Goal: Task Accomplishment & Management: Complete application form

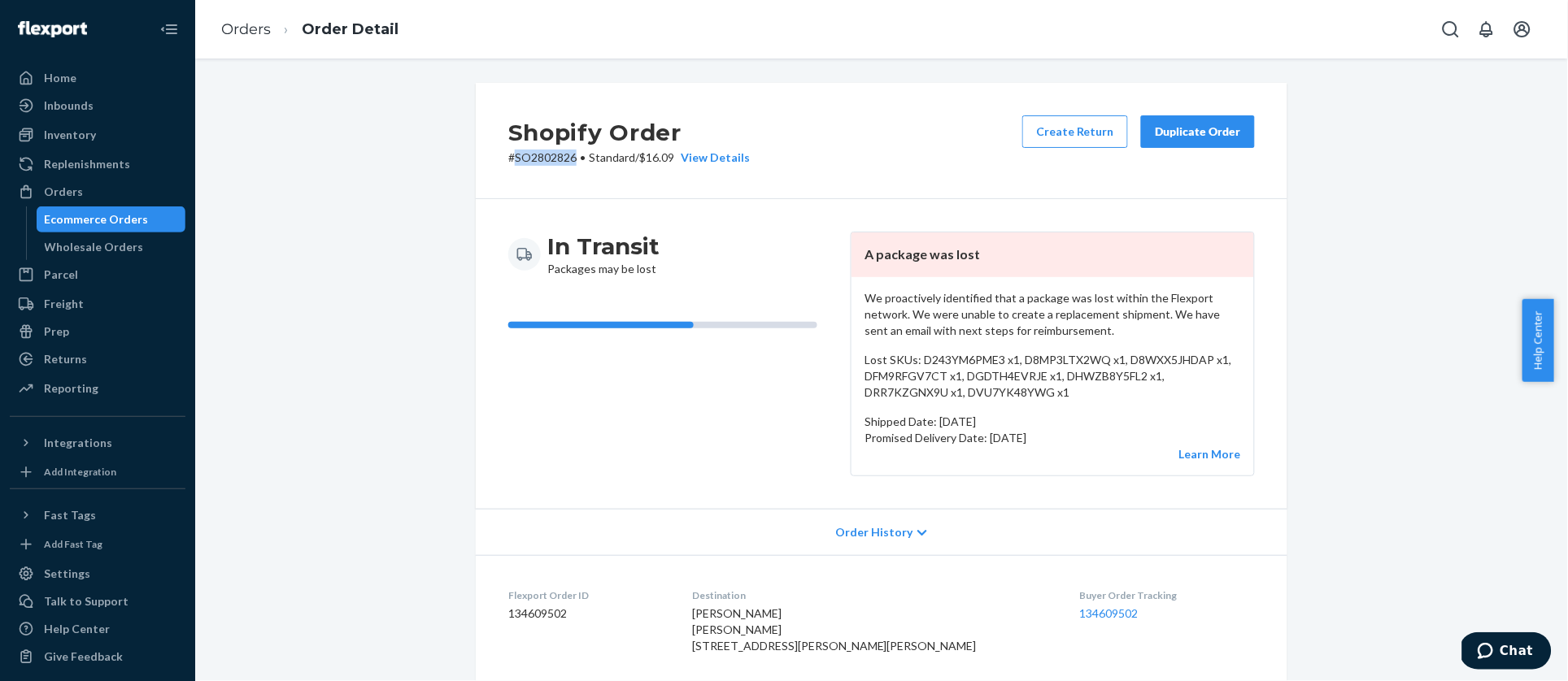
click at [59, 184] on div "Orders" at bounding box center [64, 192] width 39 height 16
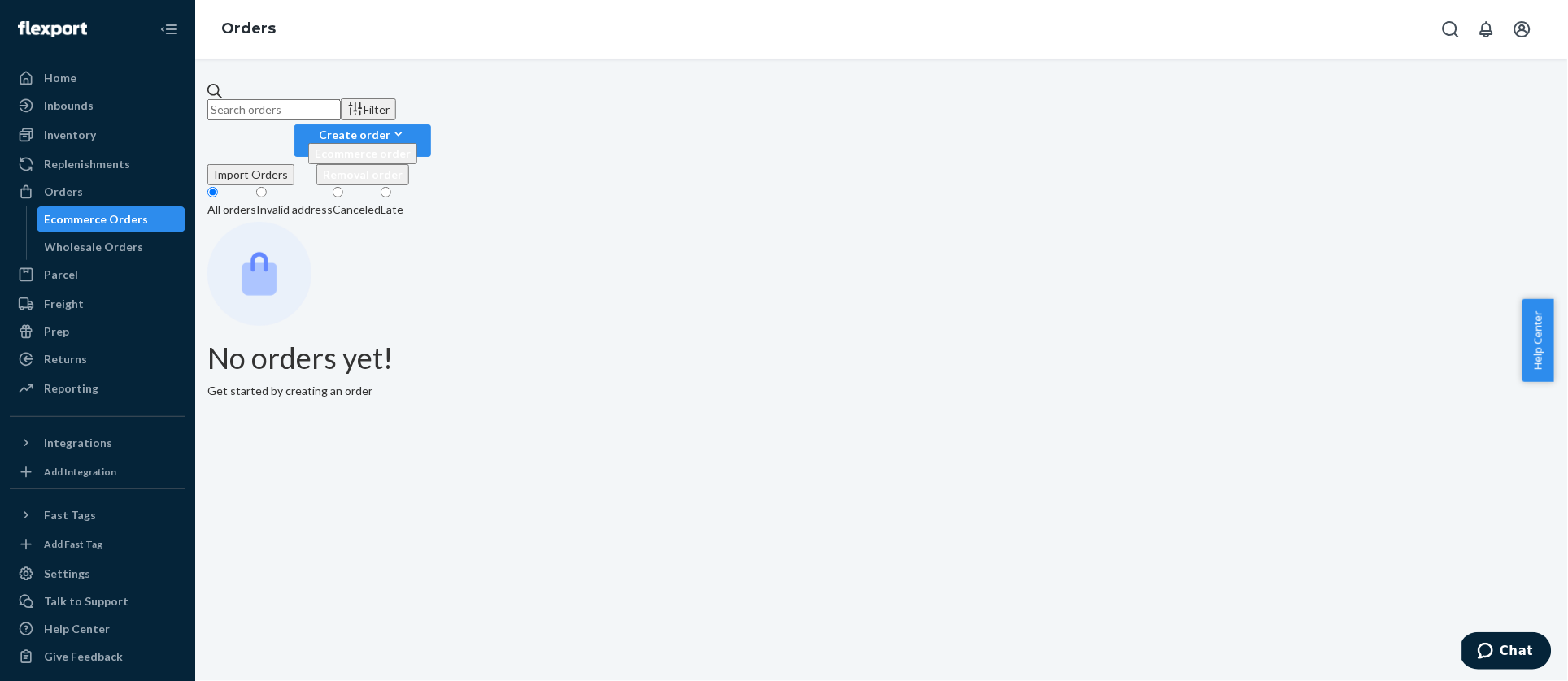
click at [341, 102] on input "text" at bounding box center [274, 110] width 133 height 21
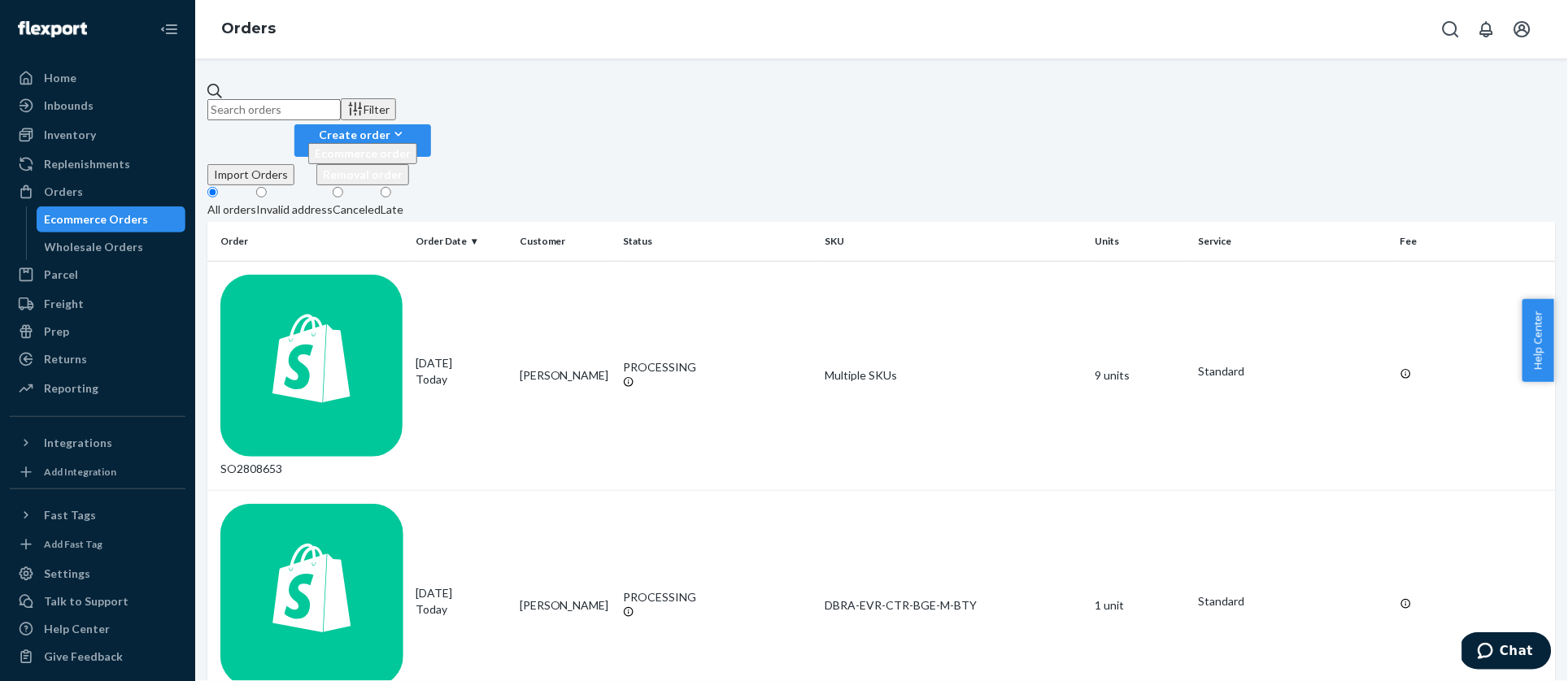
paste input "SO2799351"
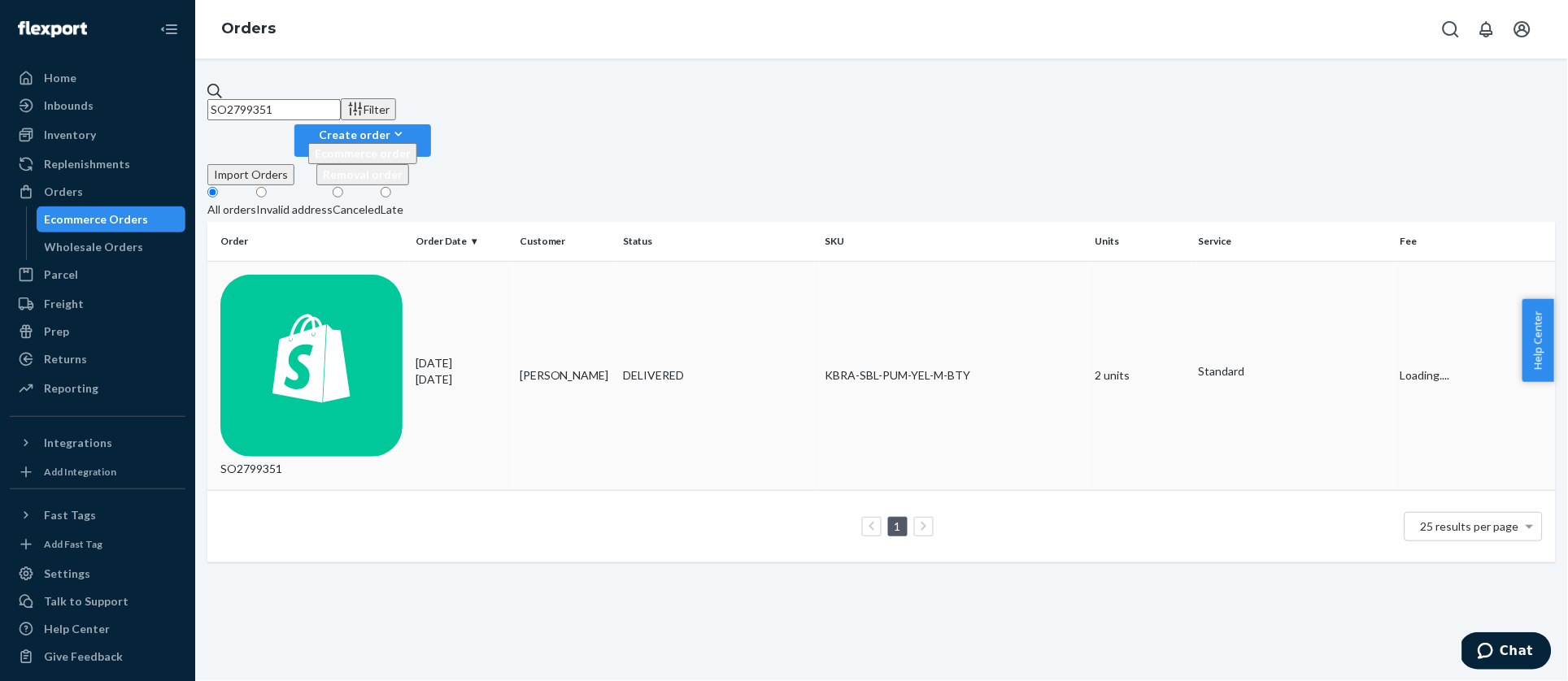
type input "SO2799351"
click at [350, 275] on div "SO2799351" at bounding box center [311, 376] width 183 height 203
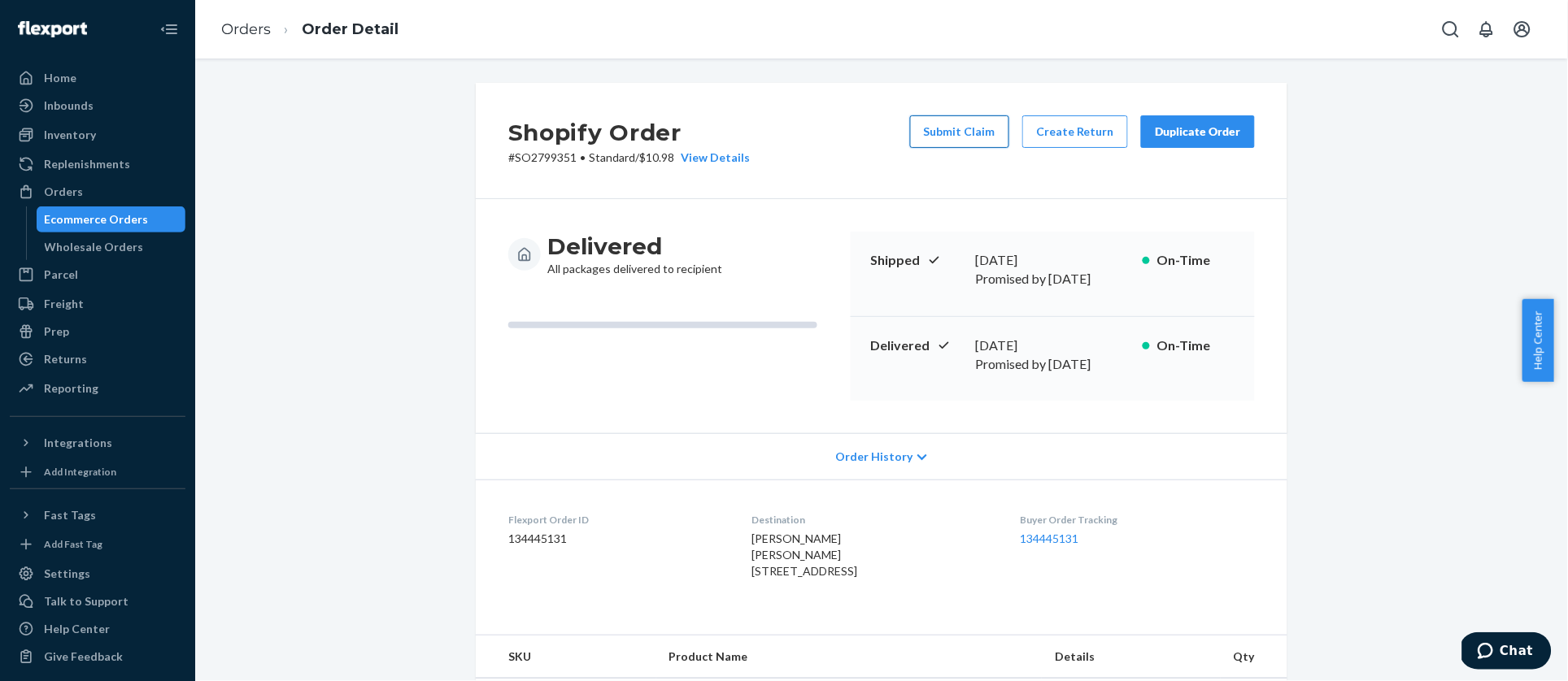
click at [962, 129] on button "Submit Claim" at bounding box center [960, 131] width 99 height 33
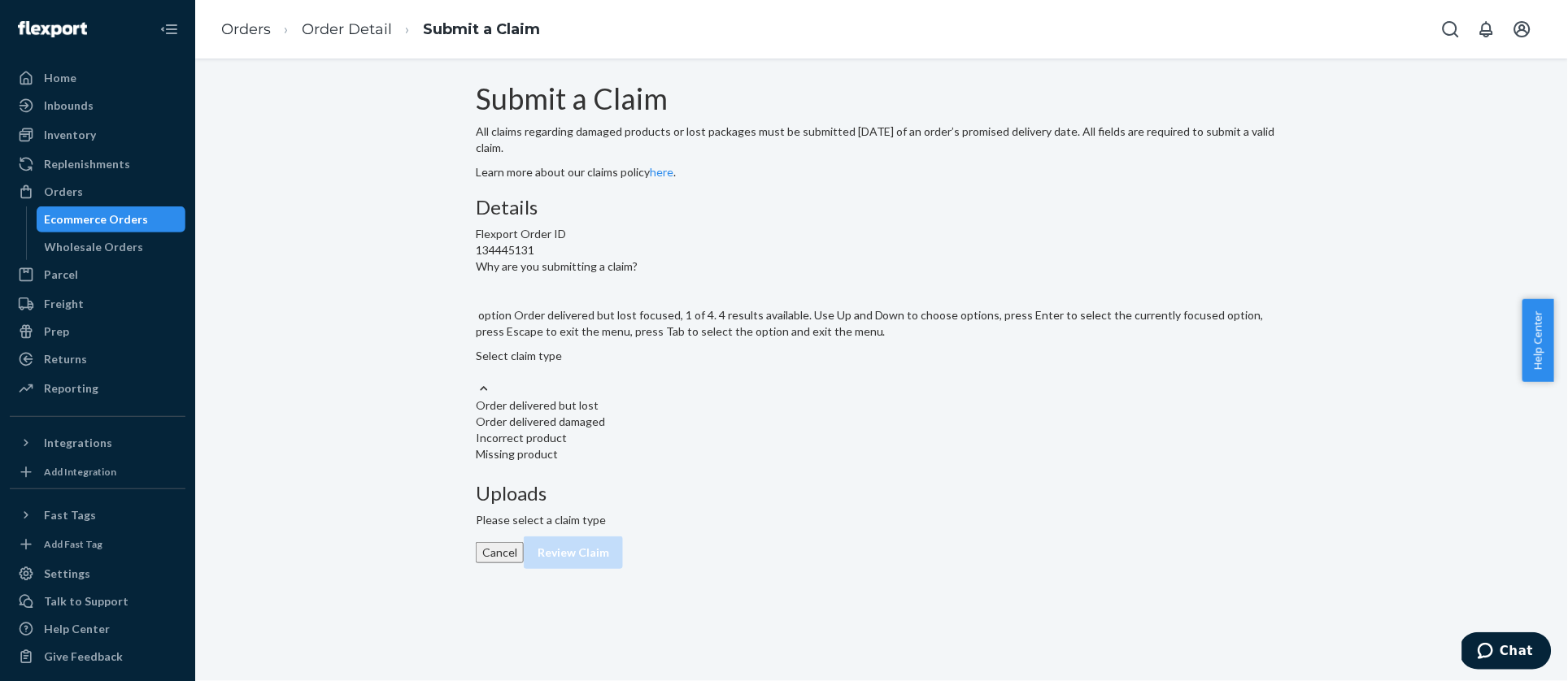
click at [702, 364] on div "Select claim type" at bounding box center [881, 356] width 811 height 16
click at [477, 380] on input "Why are you submitting a claim? option Order delivered but lost focused, 1 of 4…" at bounding box center [476, 372] width 2 height 16
click at [763, 414] on div "Order delivered but lost" at bounding box center [881, 405] width 811 height 16
click at [477, 380] on input "Why are you submitting a claim? option Order delivered but lost focused, 1 of 4…" at bounding box center [476, 372] width 2 height 16
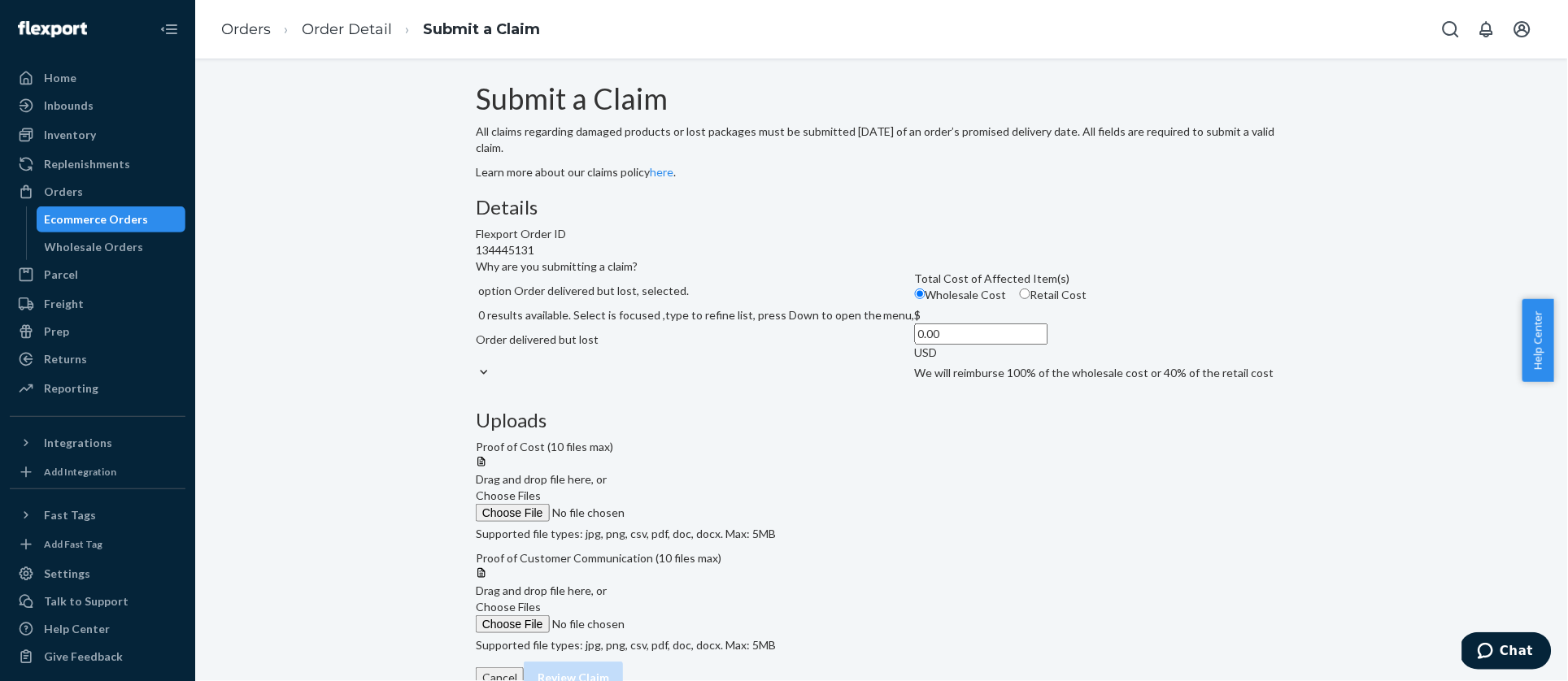
click at [541, 489] on span "Choose Files" at bounding box center [507, 496] width 65 height 14
click at [697, 504] on input "Choose Files" at bounding box center [585, 513] width 221 height 18
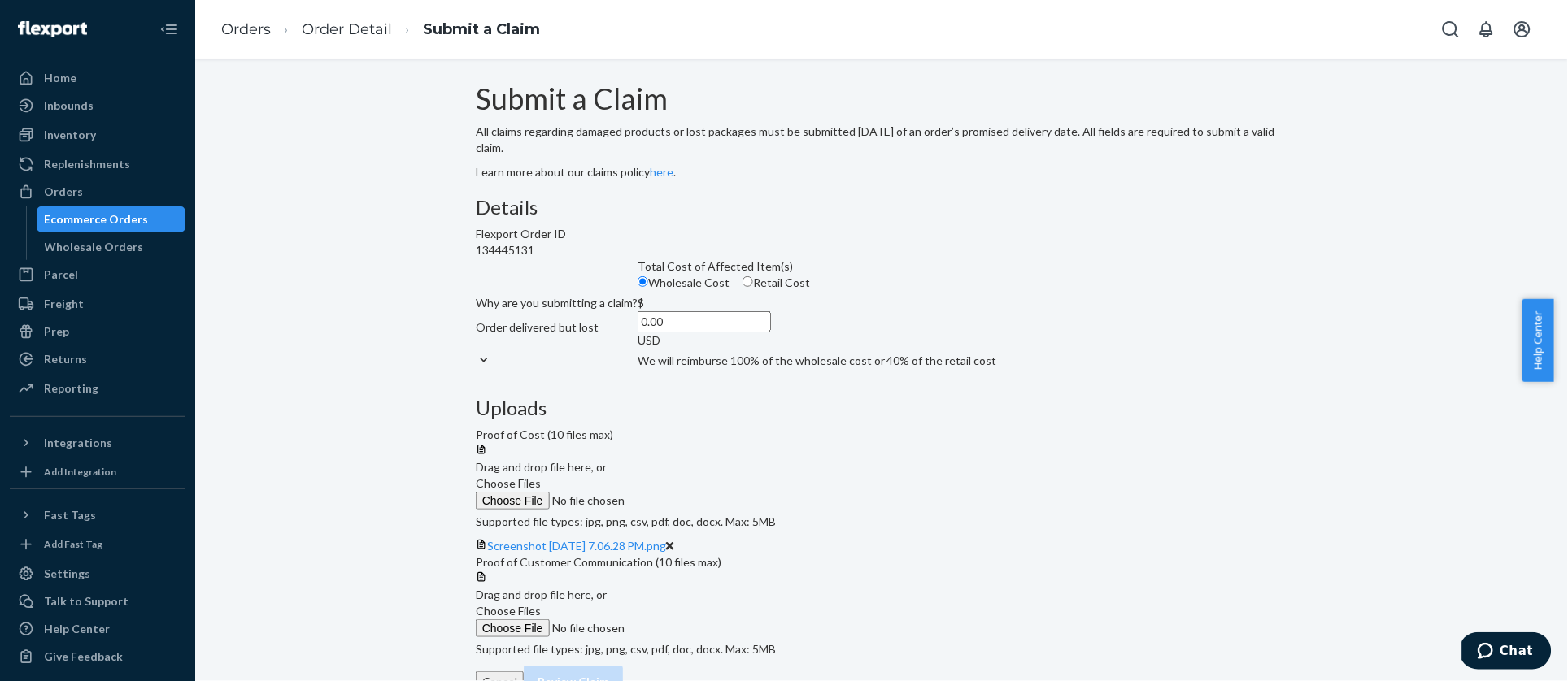
click at [739, 333] on input "0.00" at bounding box center [704, 322] width 133 height 21
paste input "70.96"
type input "70.96"
click at [541, 476] on span "Choose Files" at bounding box center [507, 483] width 65 height 14
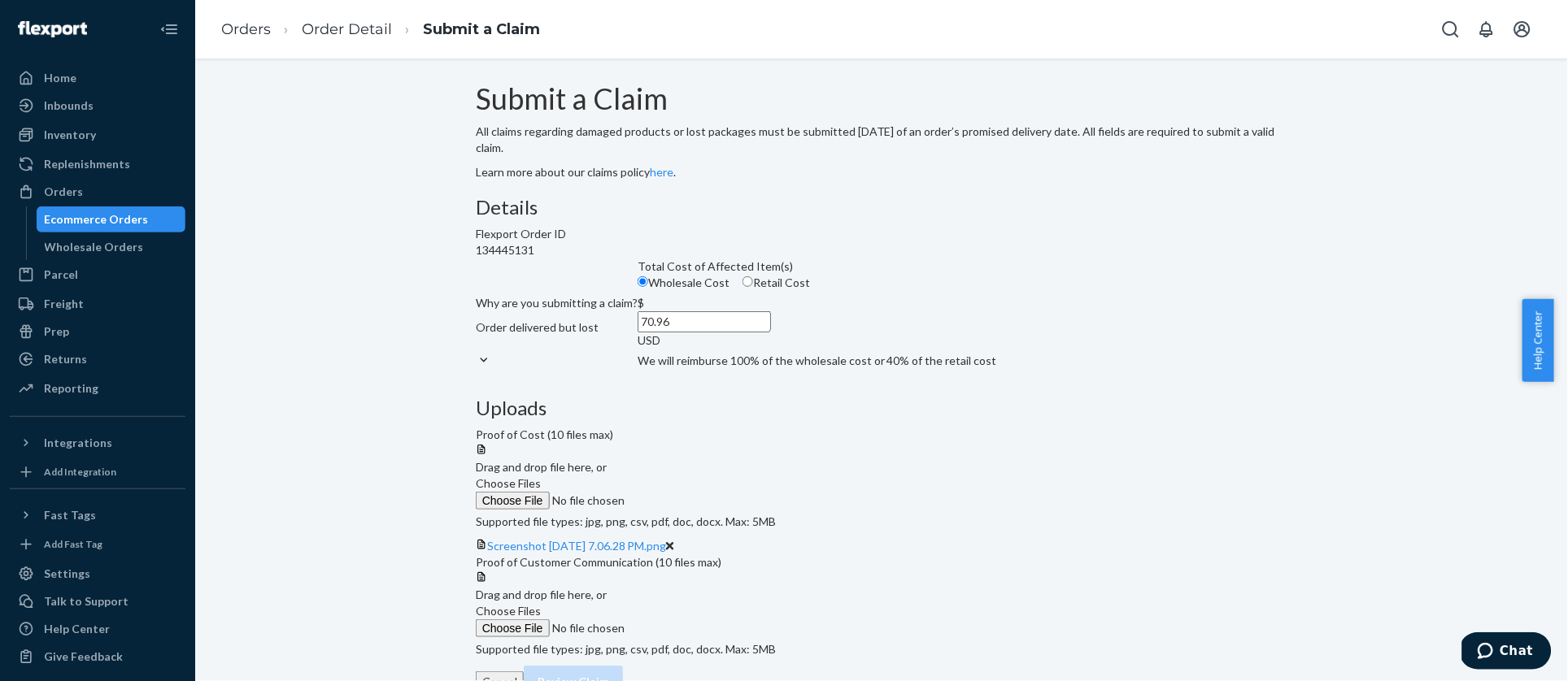
click at [697, 492] on input "Choose Files" at bounding box center [585, 501] width 221 height 18
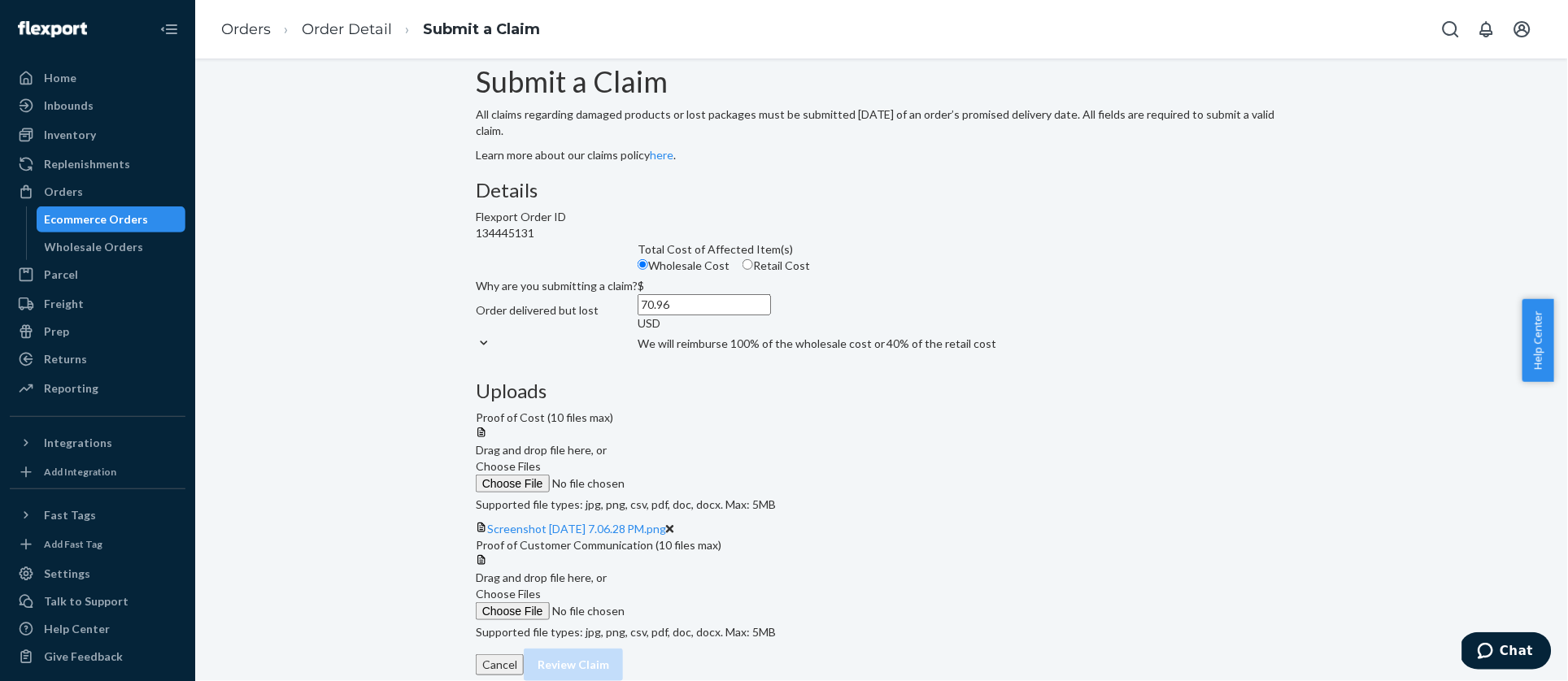
scroll to position [165, 0]
click at [541, 587] on span "Choose Files" at bounding box center [507, 594] width 65 height 14
click at [697, 602] on input "Choose Files" at bounding box center [585, 611] width 221 height 18
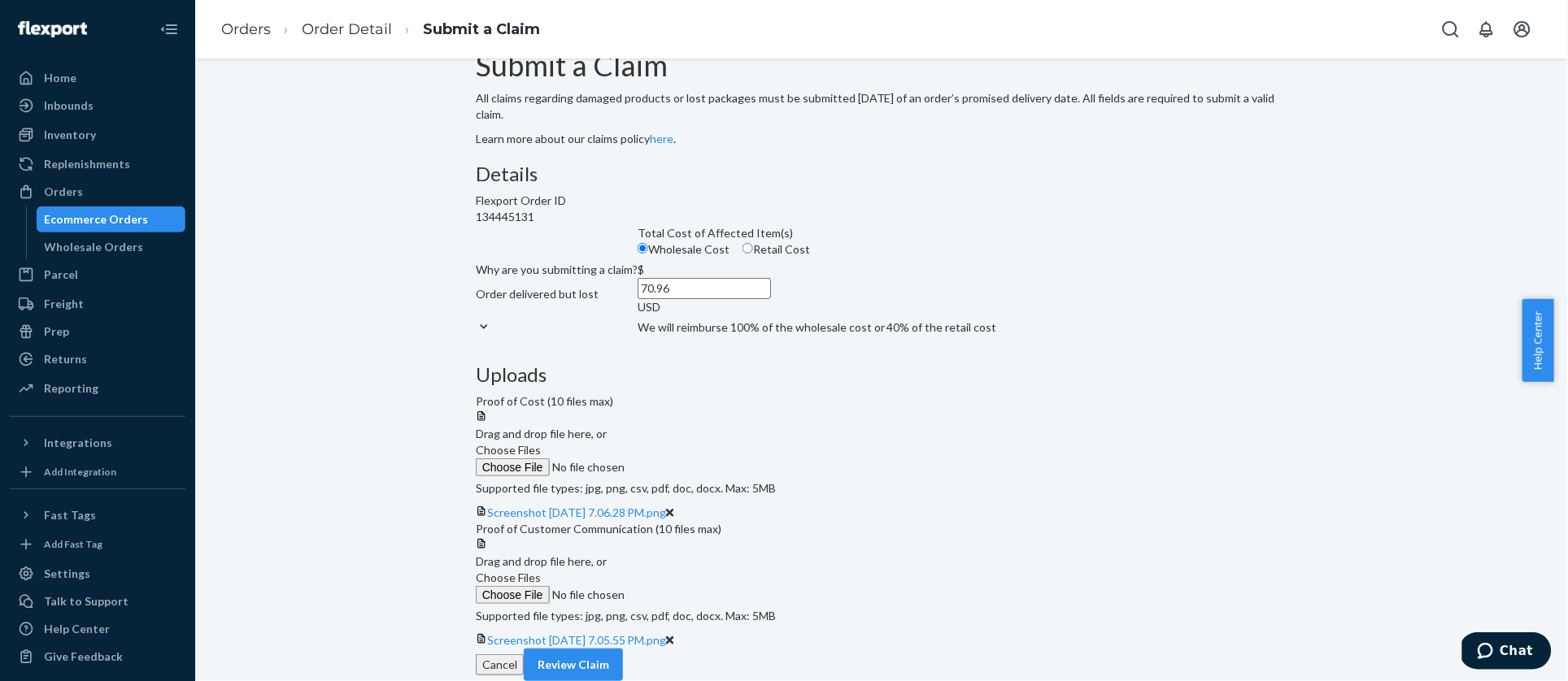
scroll to position [229, 0]
click at [623, 650] on button "Review Claim" at bounding box center [573, 665] width 99 height 33
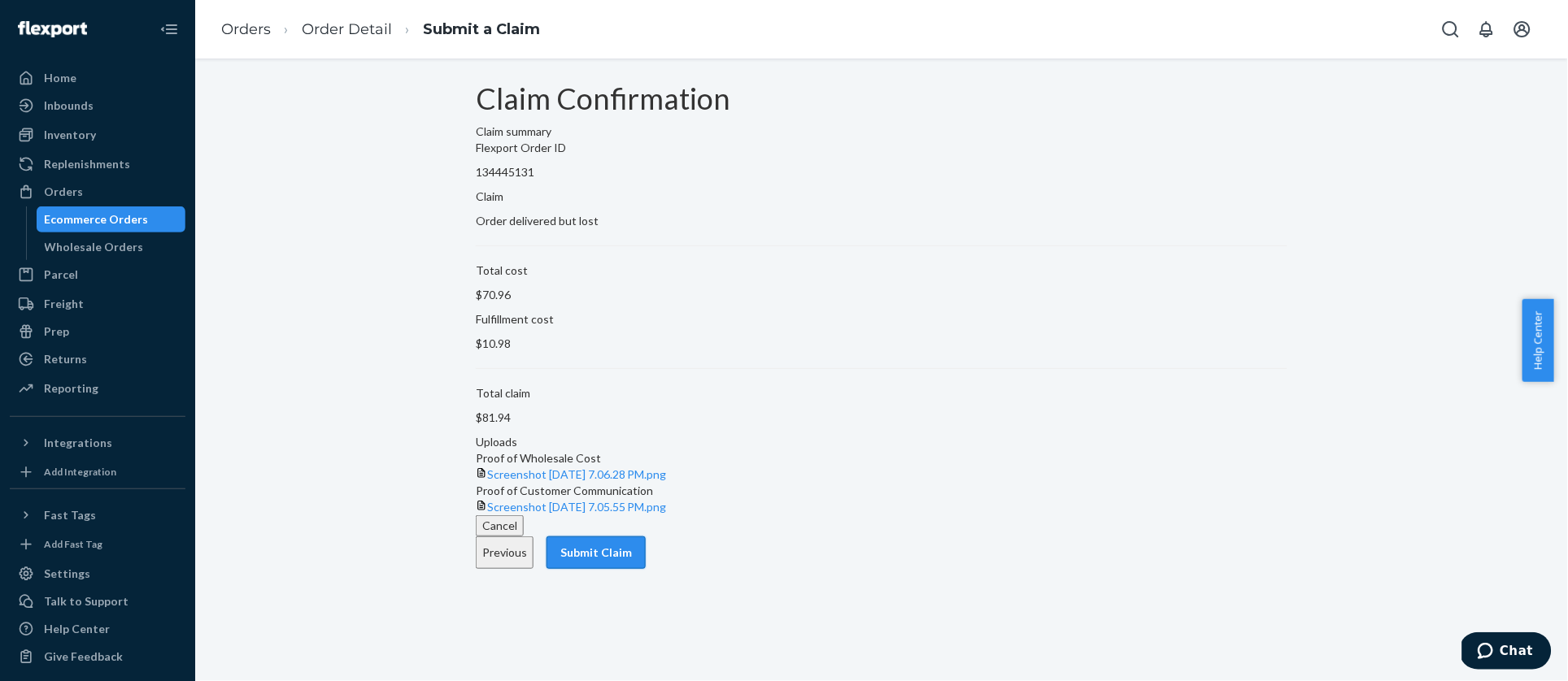
click at [646, 569] on button "Submit Claim" at bounding box center [596, 552] width 99 height 33
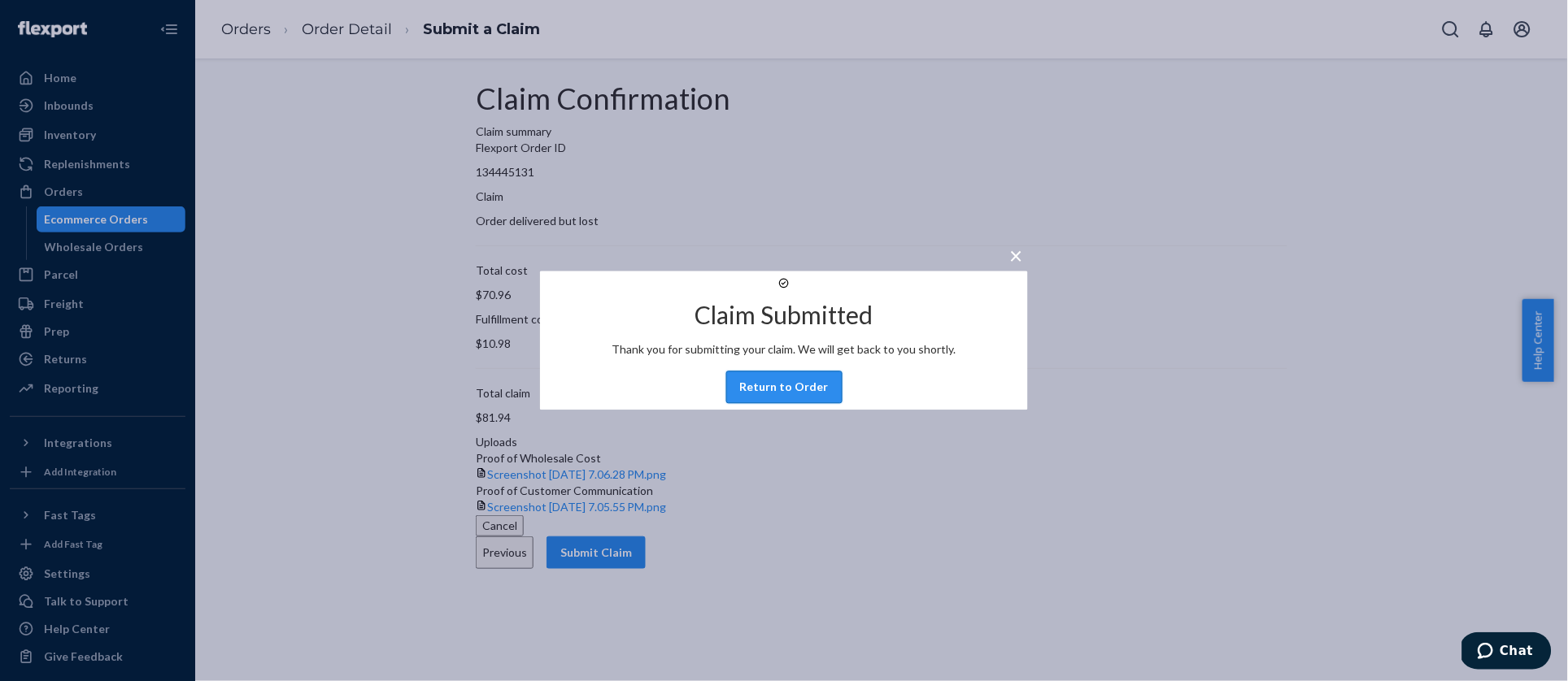
click at [782, 404] on button "Return to Order" at bounding box center [784, 387] width 116 height 33
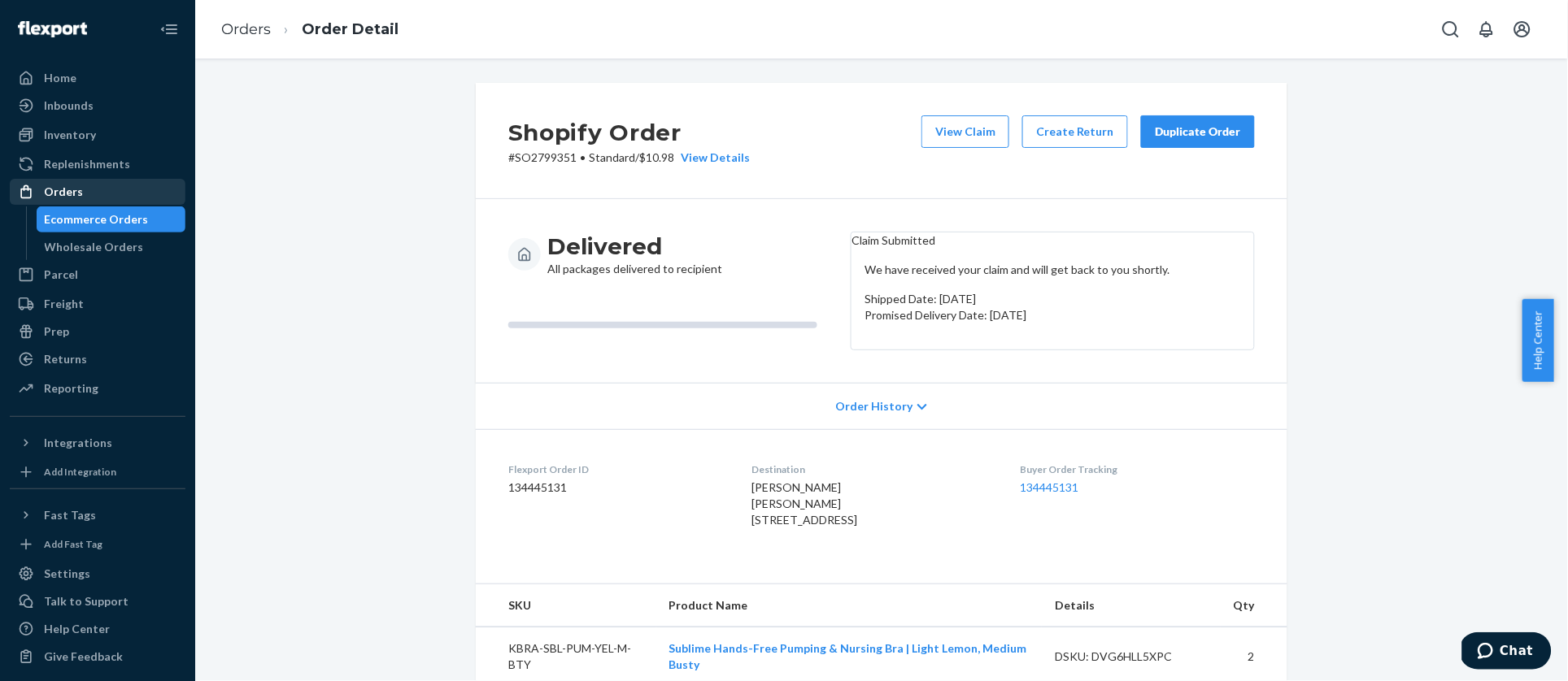
click at [52, 189] on div "Orders" at bounding box center [64, 192] width 39 height 16
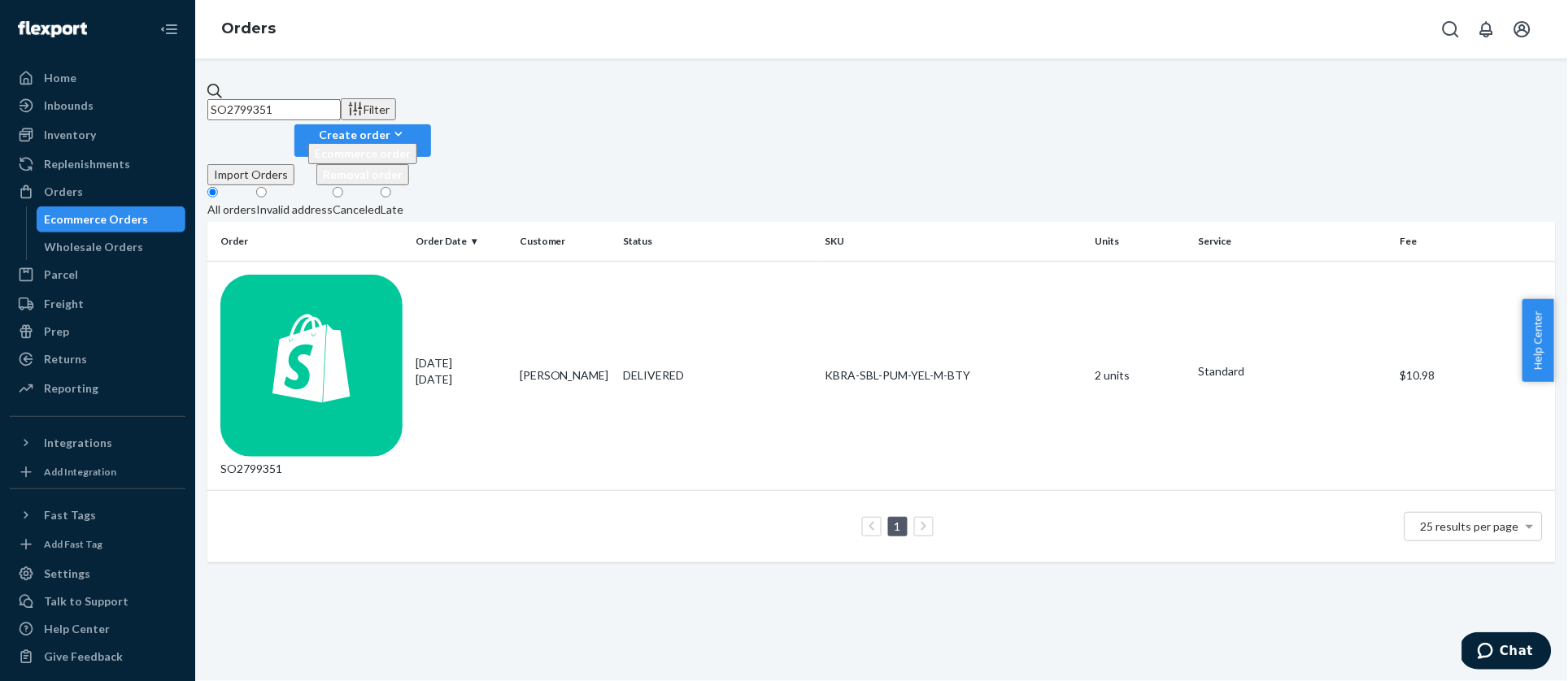
click at [275, 103] on input "SO2799351" at bounding box center [274, 110] width 133 height 21
paste input "808395"
type input "SO2808395"
click at [352, 275] on div "SO2808395" at bounding box center [311, 376] width 183 height 203
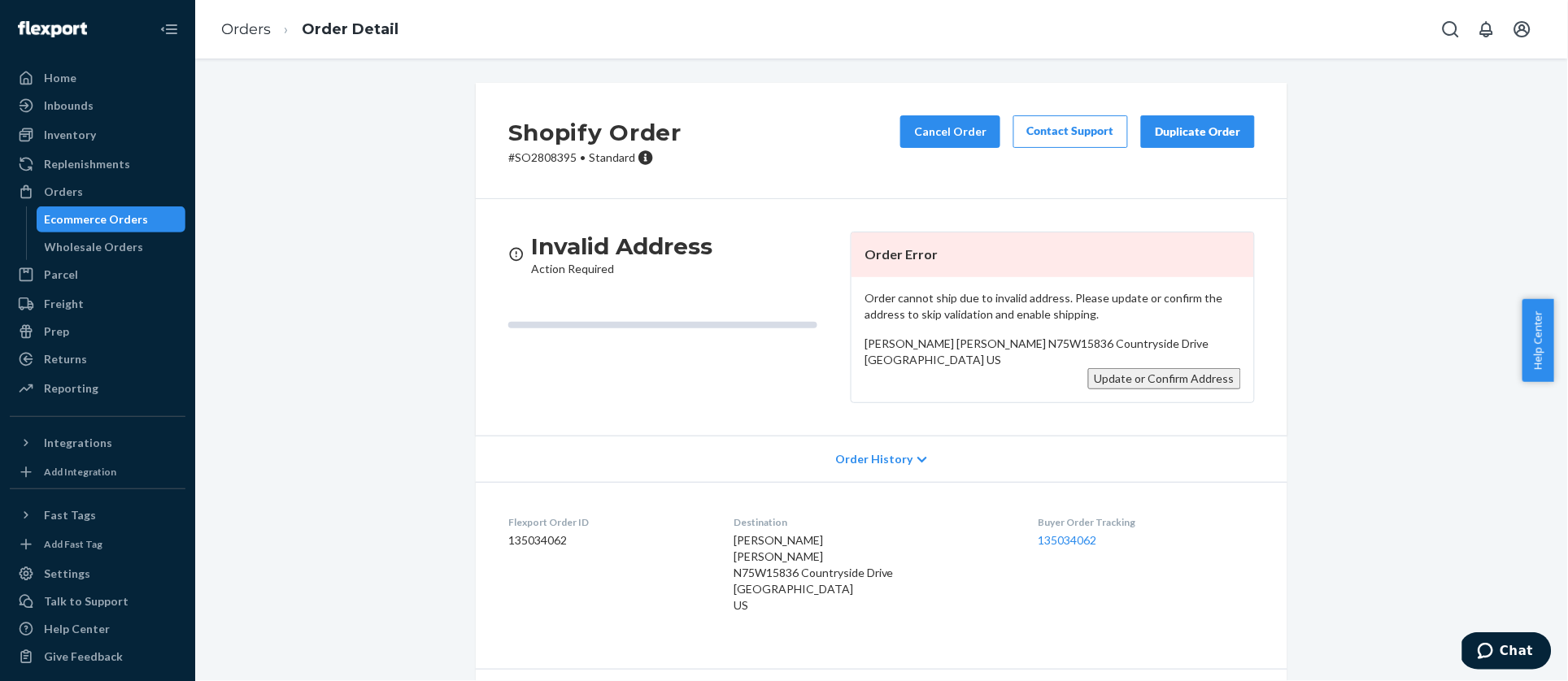
click at [1136, 389] on button "Update or Confirm Address" at bounding box center [1164, 379] width 153 height 21
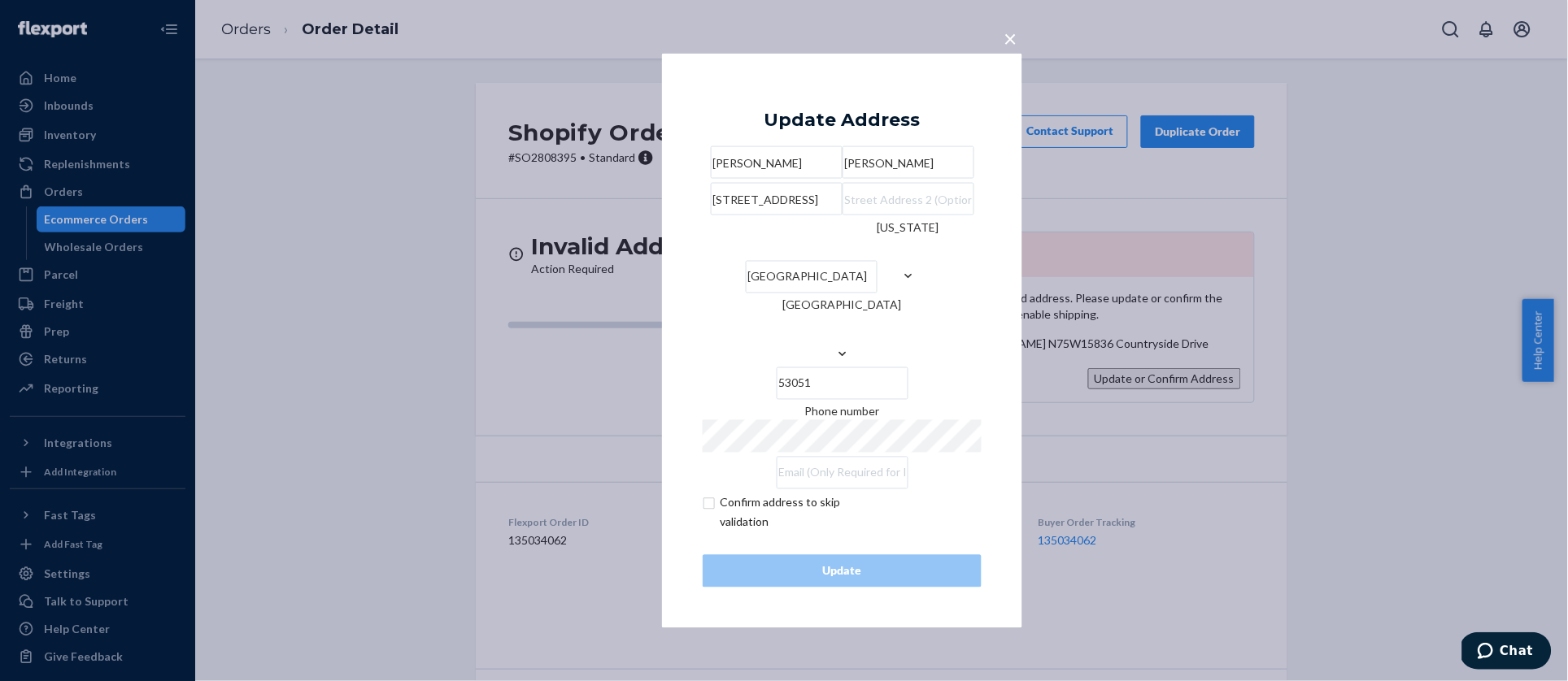
click at [719, 529] on input "checkbox" at bounding box center [796, 513] width 189 height 39
checkbox input "true"
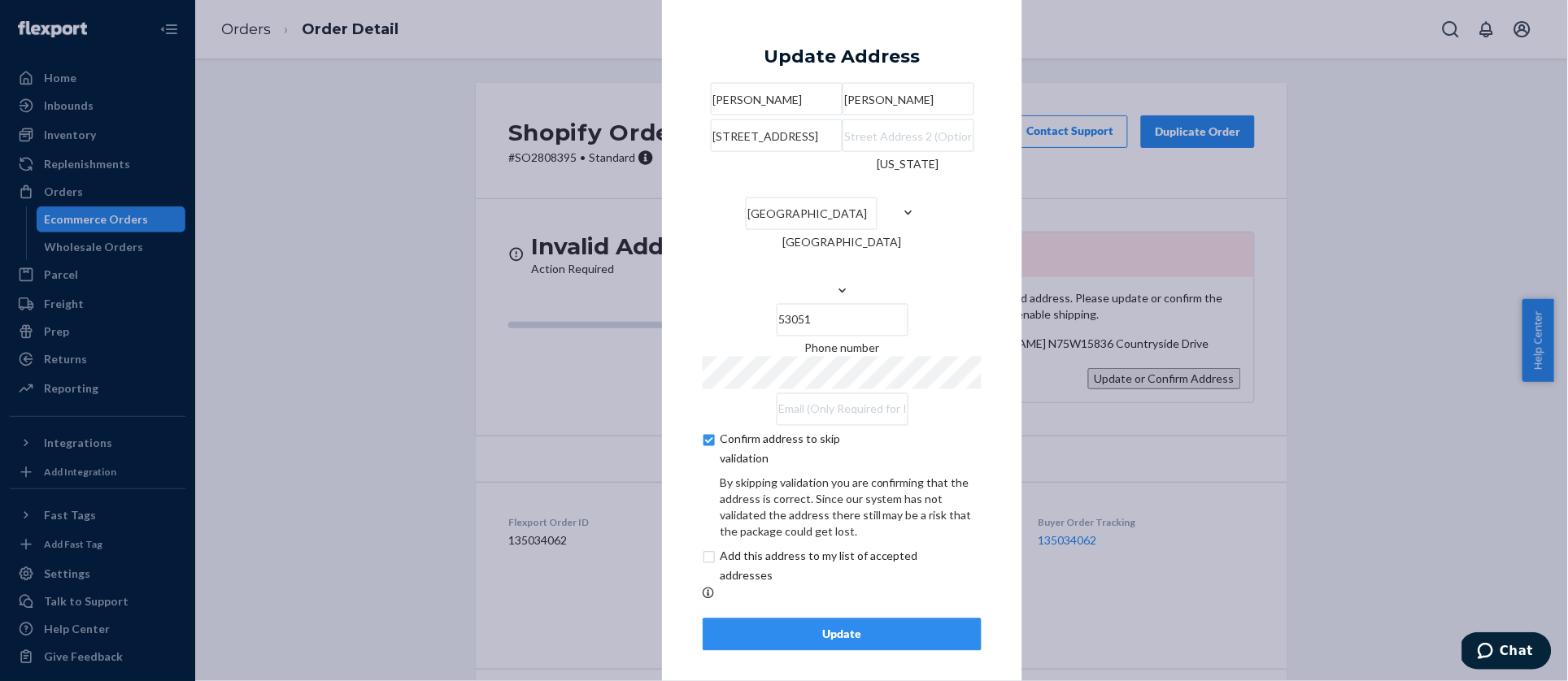
click at [816, 642] on div "Update" at bounding box center [842, 634] width 251 height 16
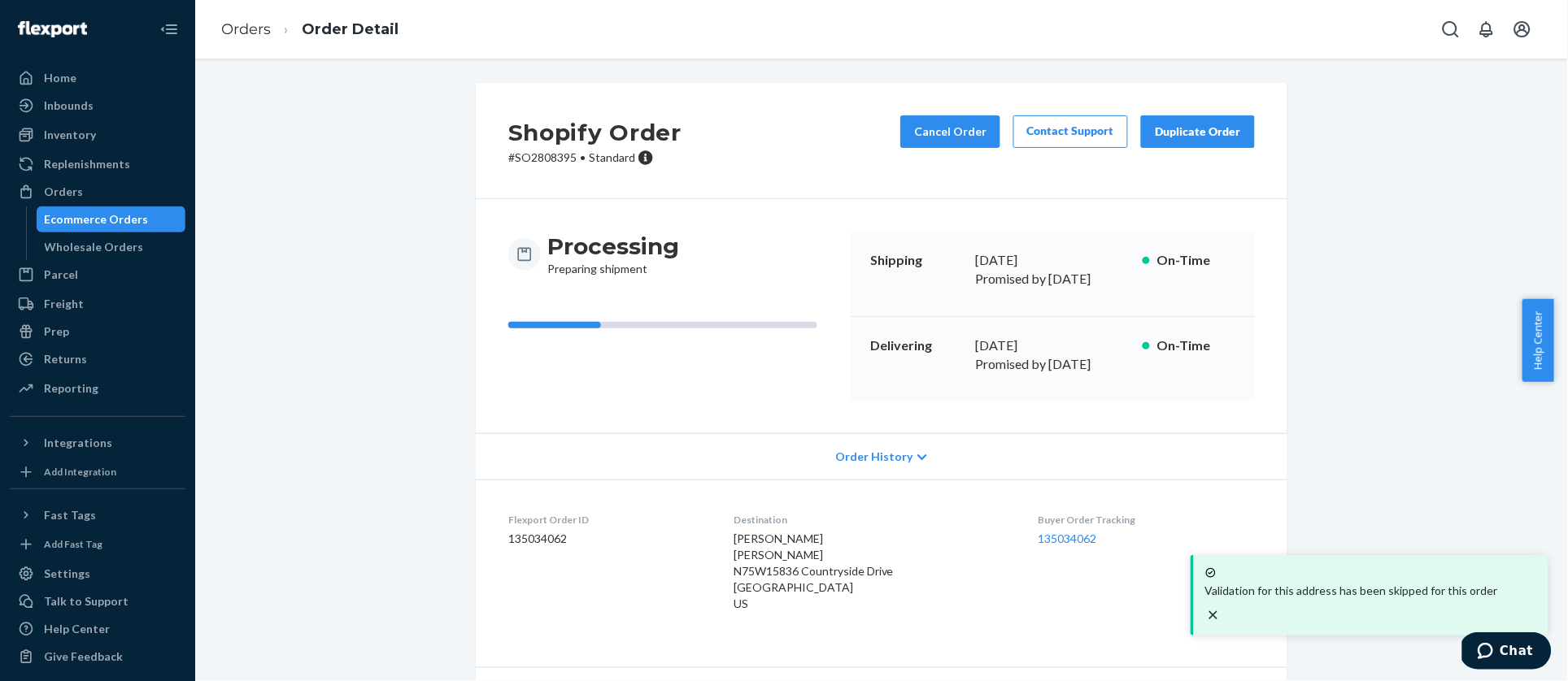
scroll to position [4, 0]
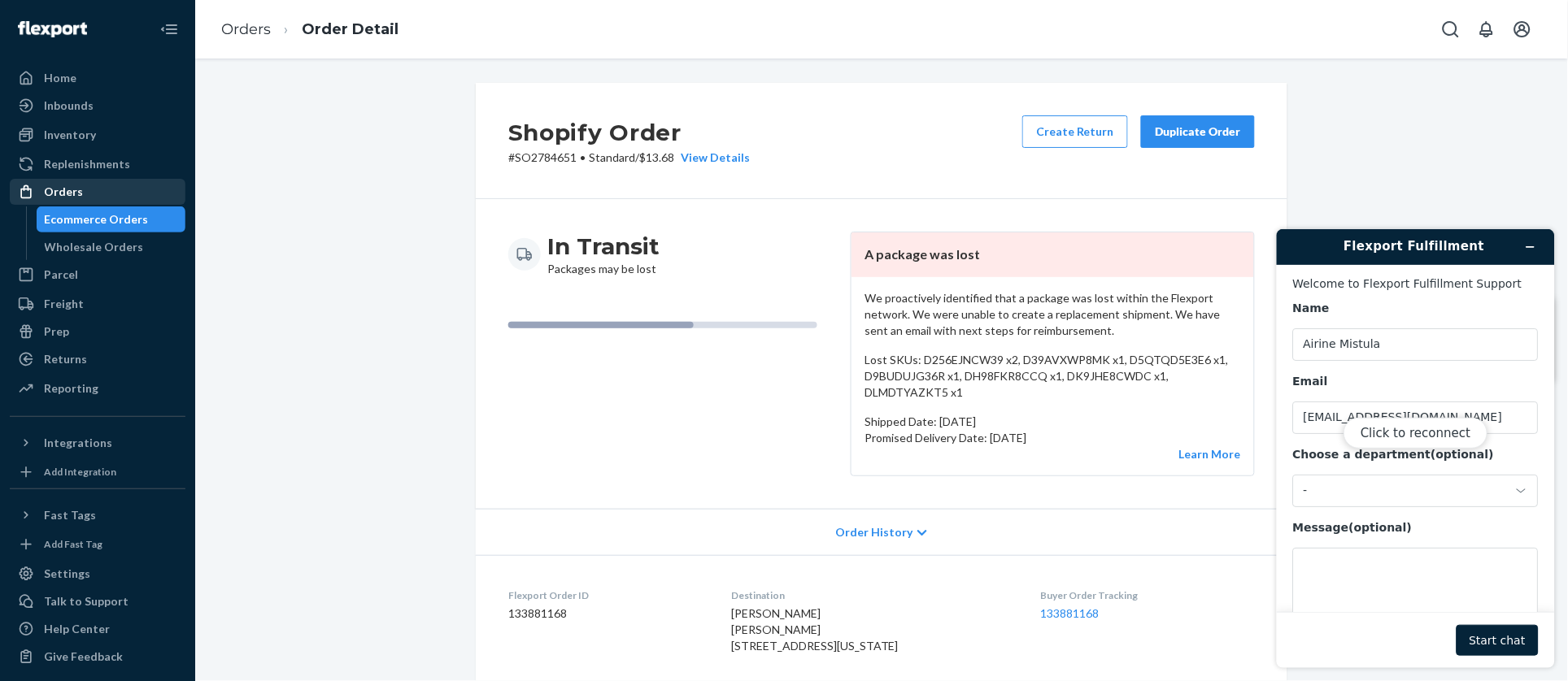
scroll to position [76, 0]
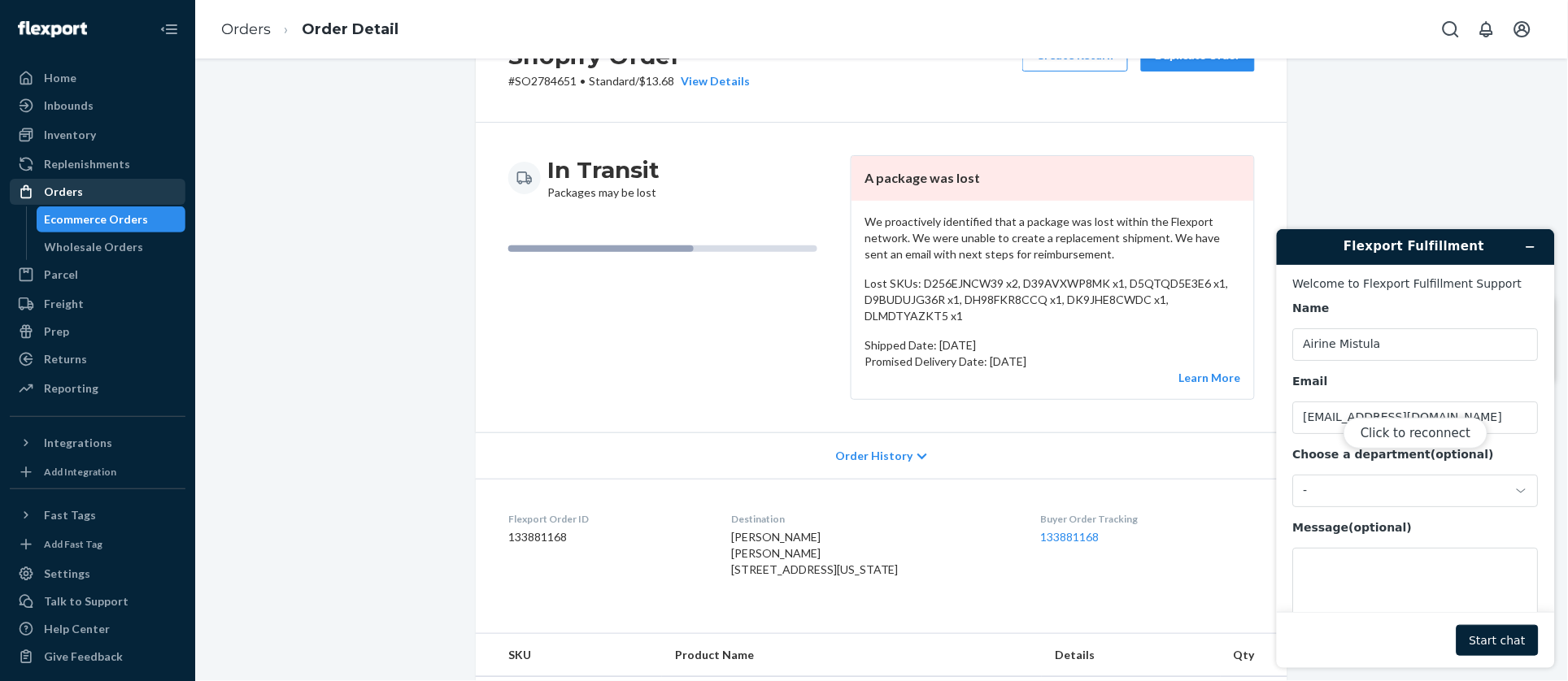
click at [93, 189] on div "Orders" at bounding box center [98, 192] width 172 height 23
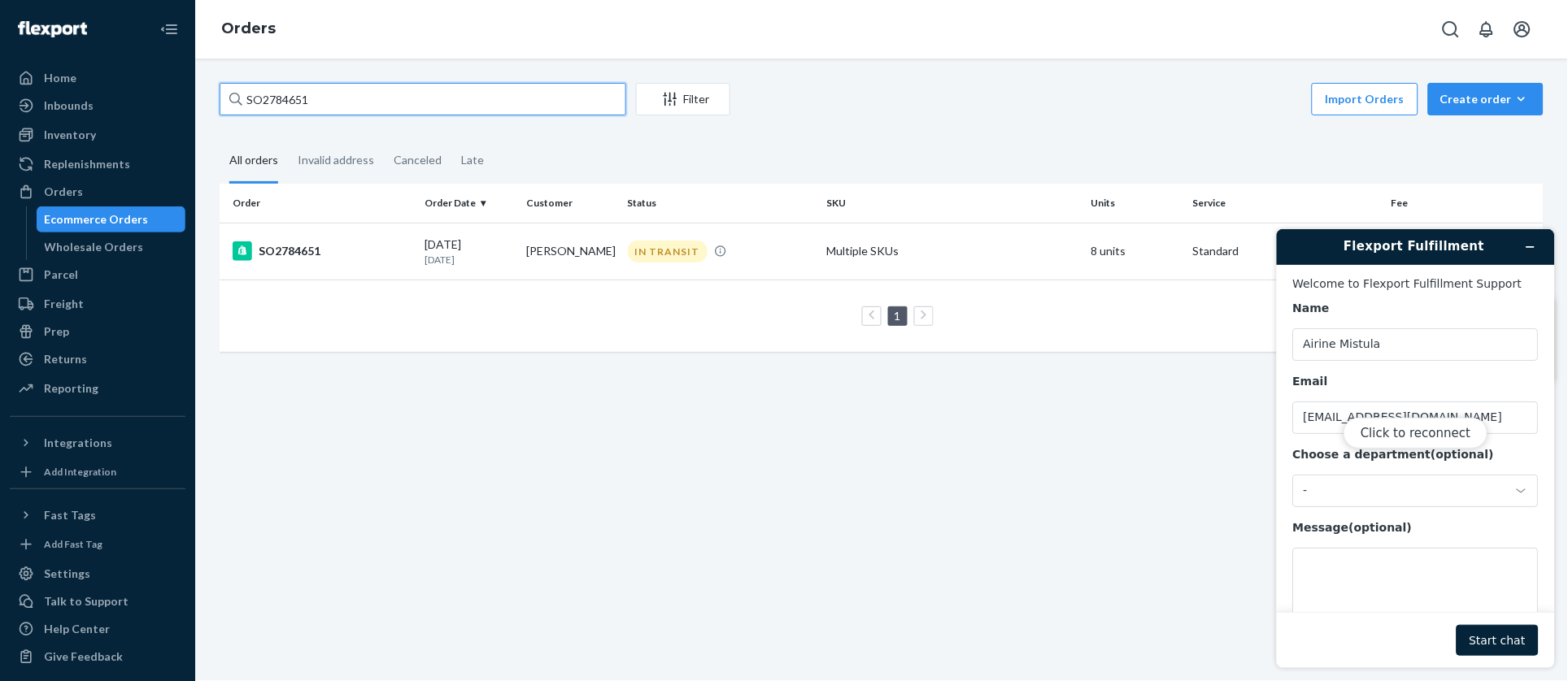
click at [338, 91] on input "SO2784651" at bounding box center [423, 99] width 406 height 33
paste input "803573"
type input "SO2803573"
click at [382, 254] on div "SO2803573" at bounding box center [322, 251] width 179 height 20
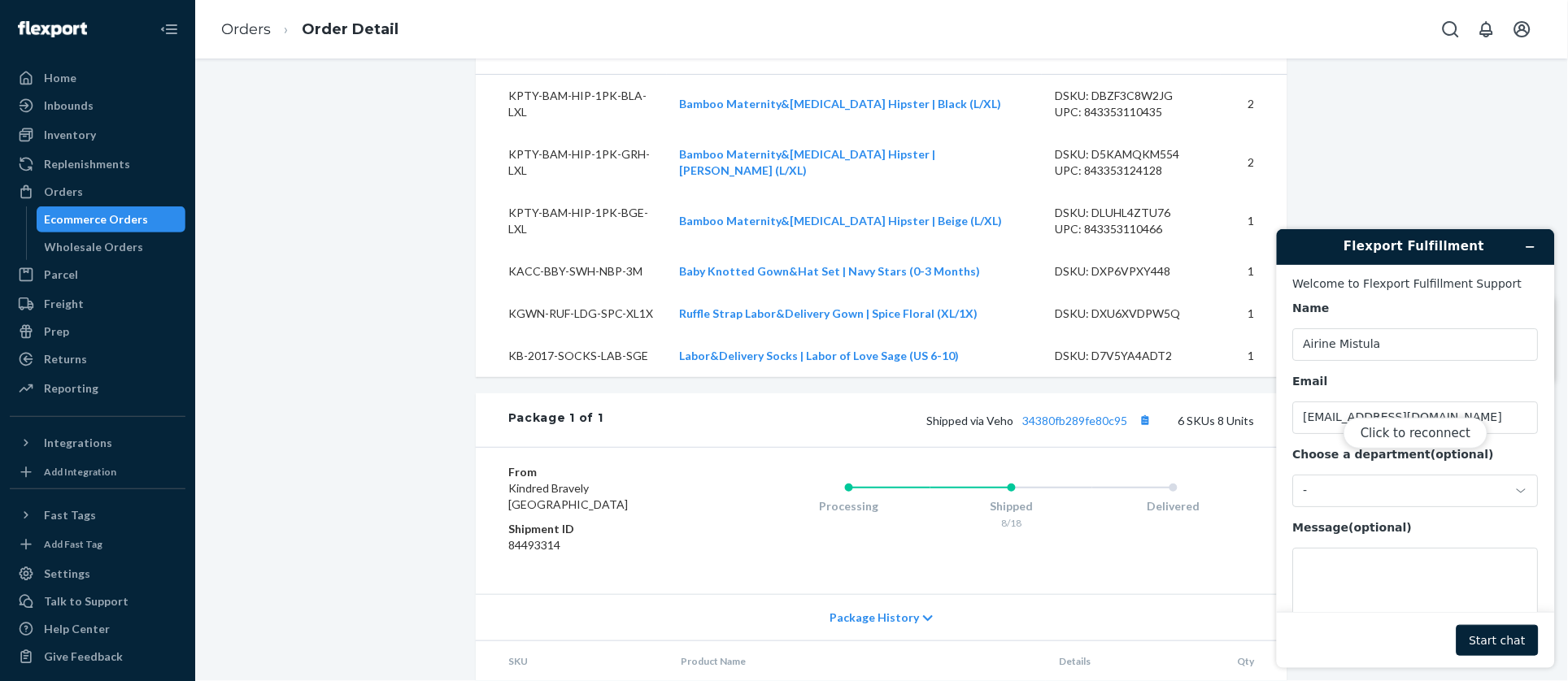
scroll to position [691, 0]
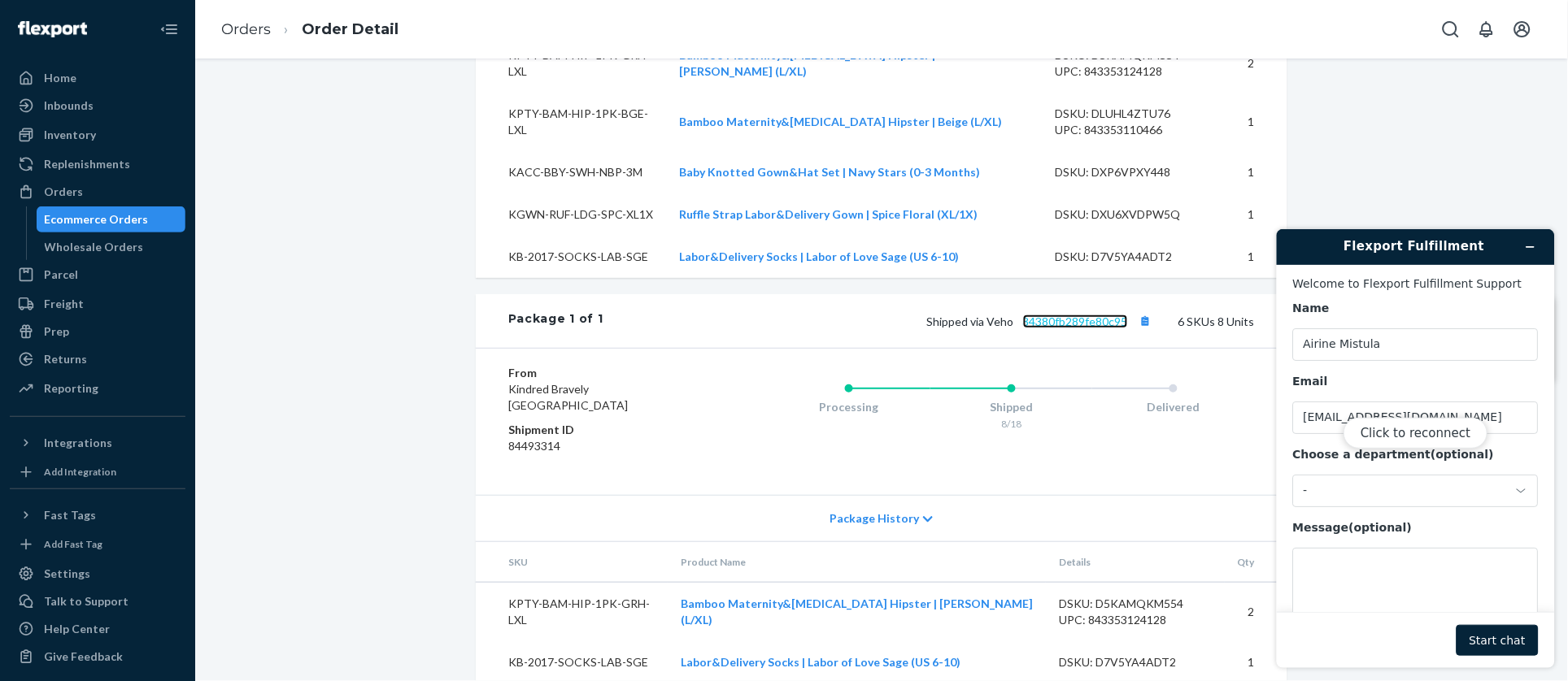
click at [1092, 328] on link "34380fb289fe80c95" at bounding box center [1075, 322] width 105 height 14
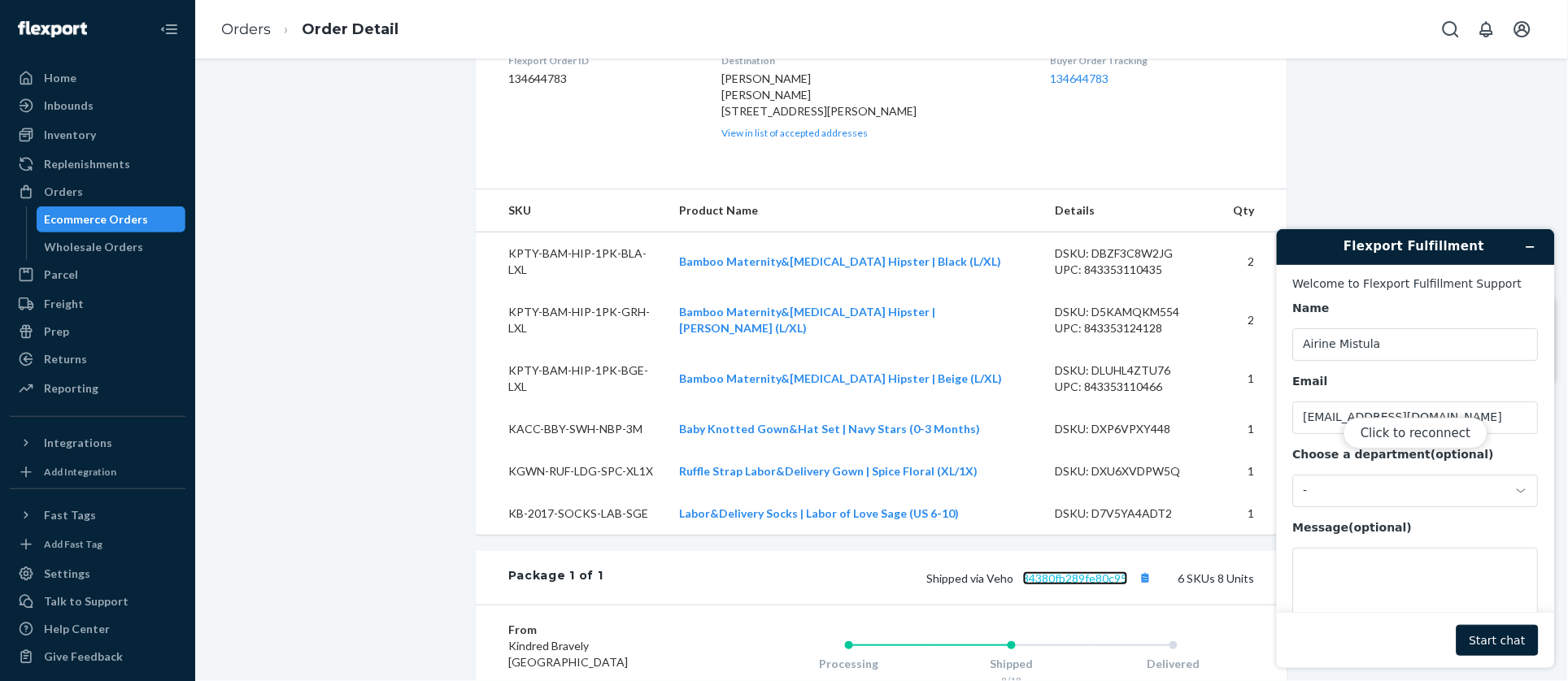
scroll to position [448, 0]
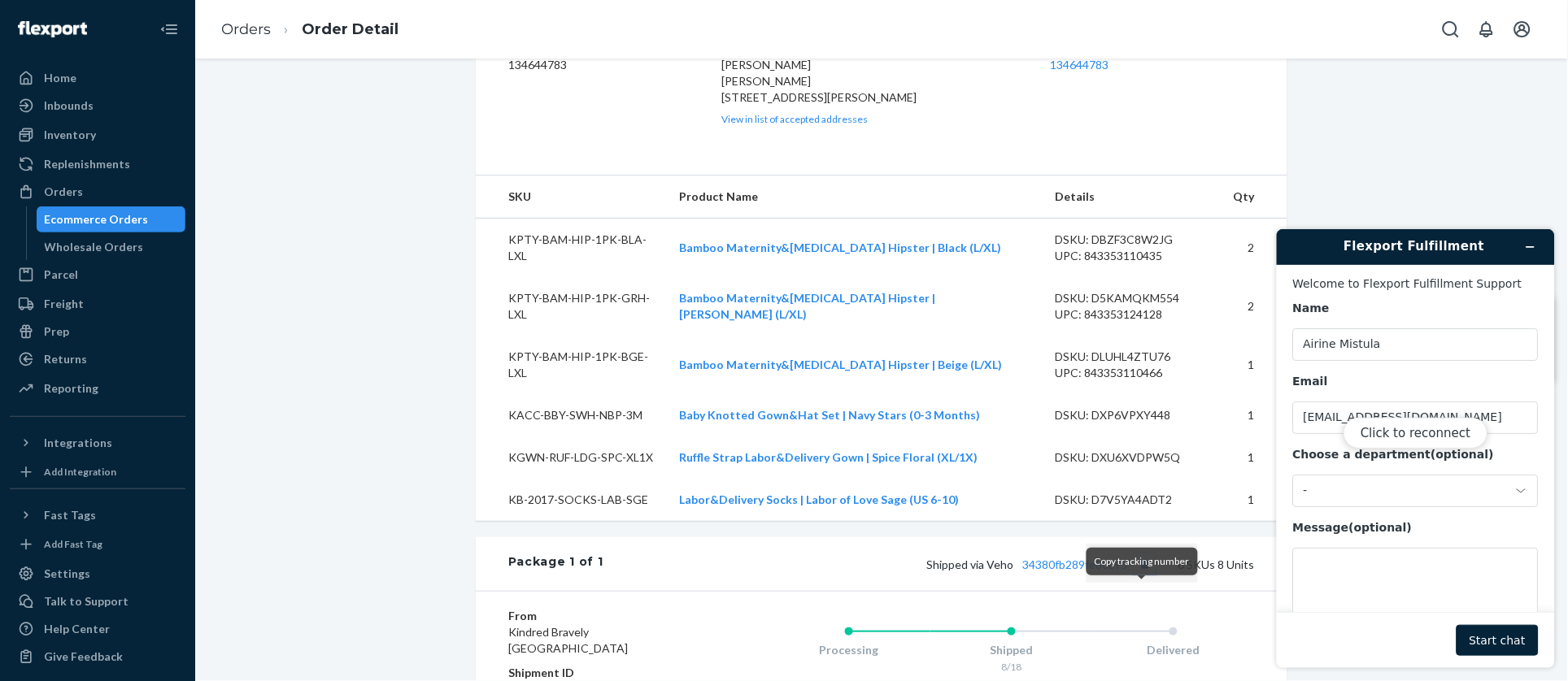
click at [1145, 575] on button "Copy tracking number" at bounding box center [1145, 564] width 21 height 21
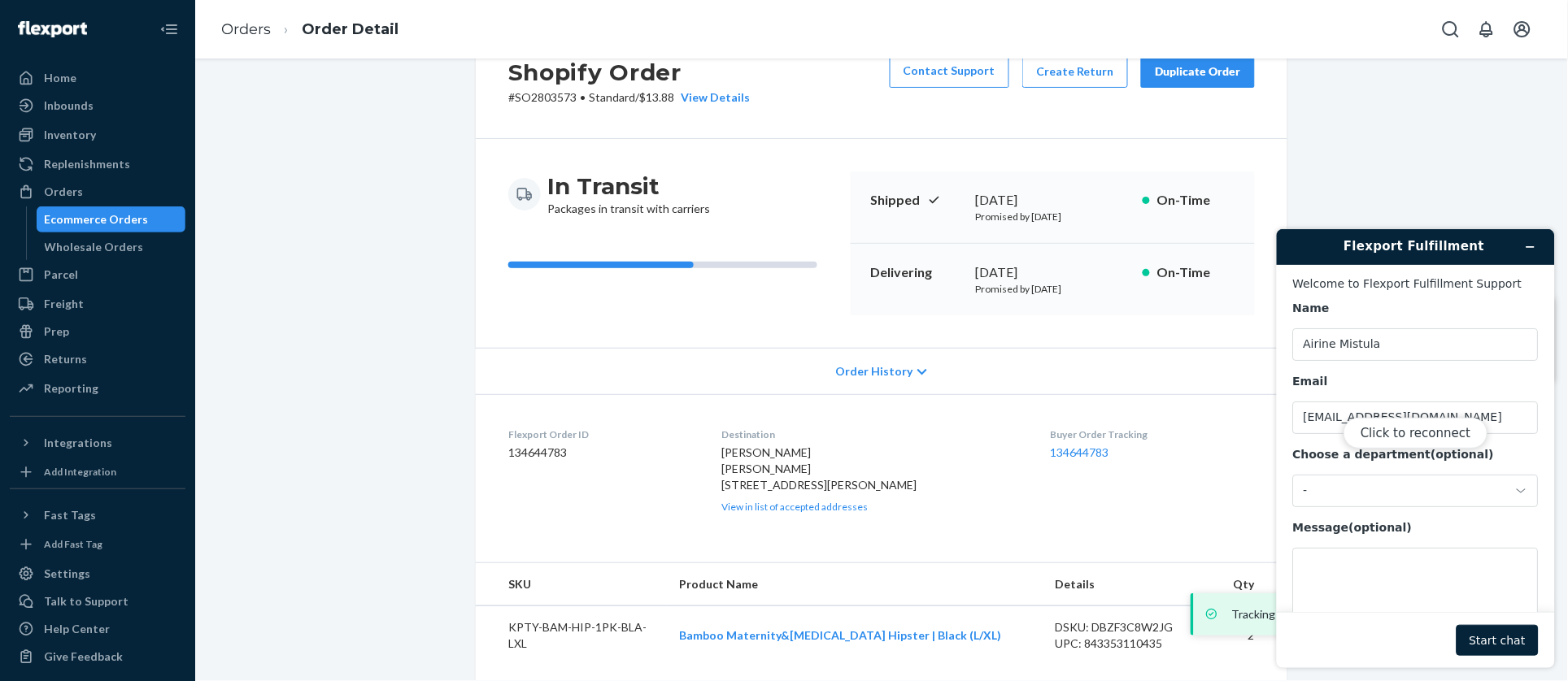
scroll to position [0, 0]
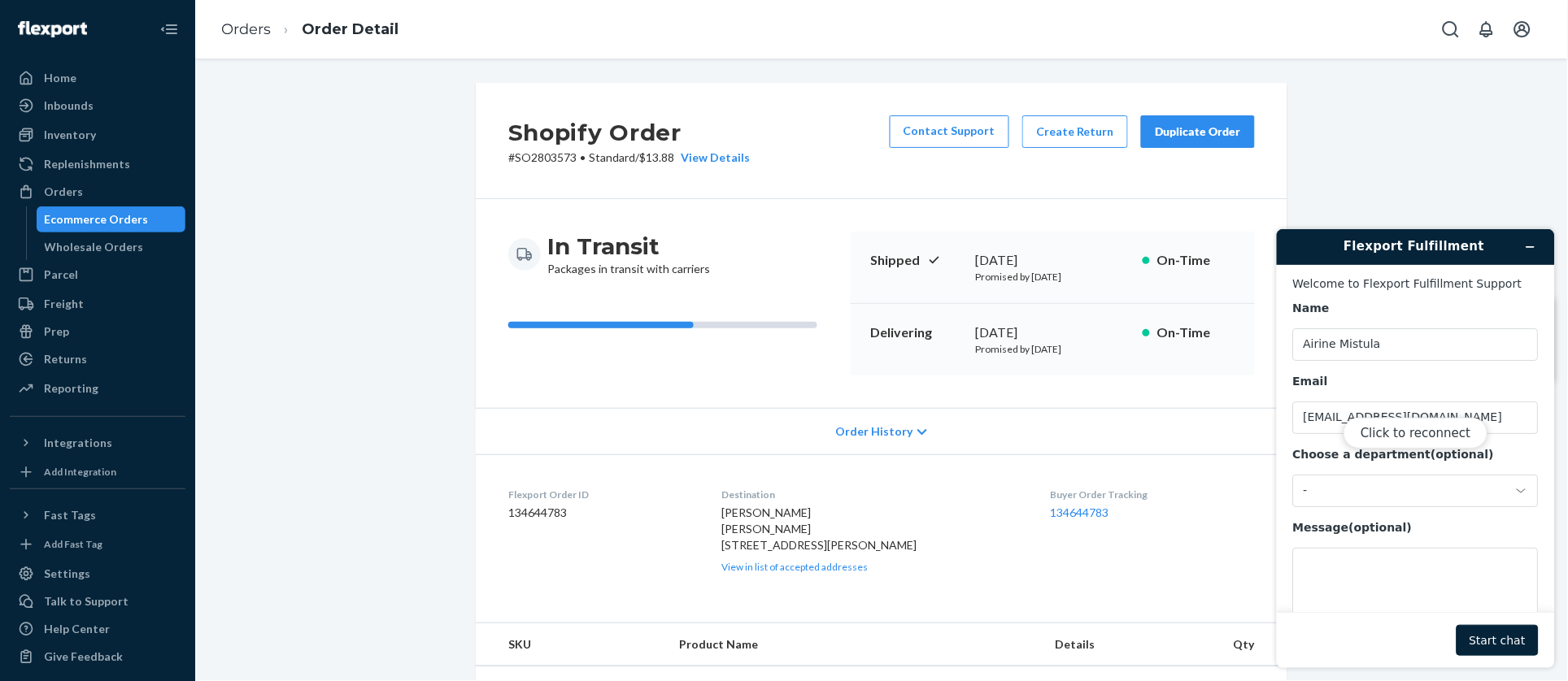
drag, startPoint x: 1066, startPoint y: 259, endPoint x: 960, endPoint y: 264, distance: 106.1
click at [960, 264] on div "Shipped [DATE] Promised by [DATE] On-Time" at bounding box center [1053, 268] width 404 height 73
copy div "[DATE]"
drag, startPoint x: 1094, startPoint y: 348, endPoint x: 1021, endPoint y: 349, distance: 73.0
click at [1021, 349] on p "Promised by [DATE]" at bounding box center [1052, 349] width 153 height 14
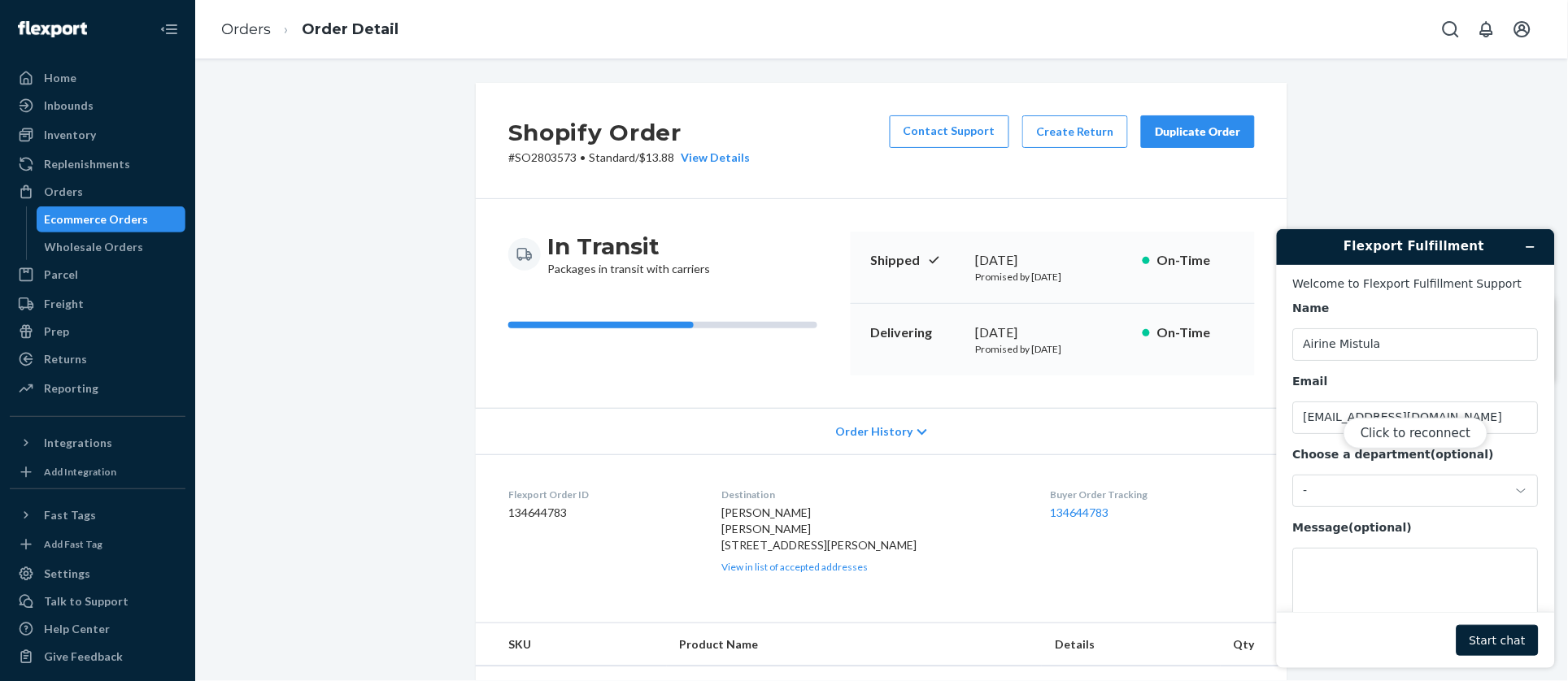
copy p "[DATE]"
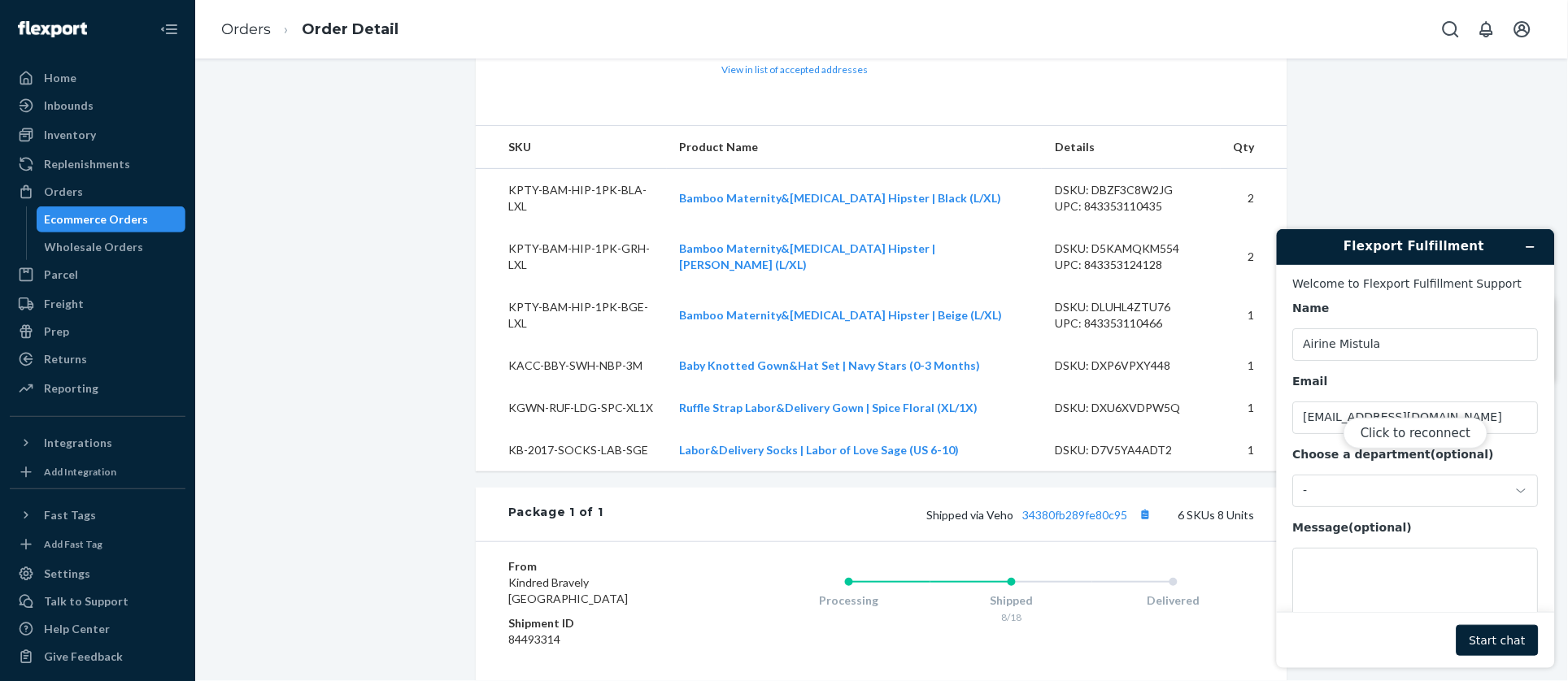
scroll to position [533, 0]
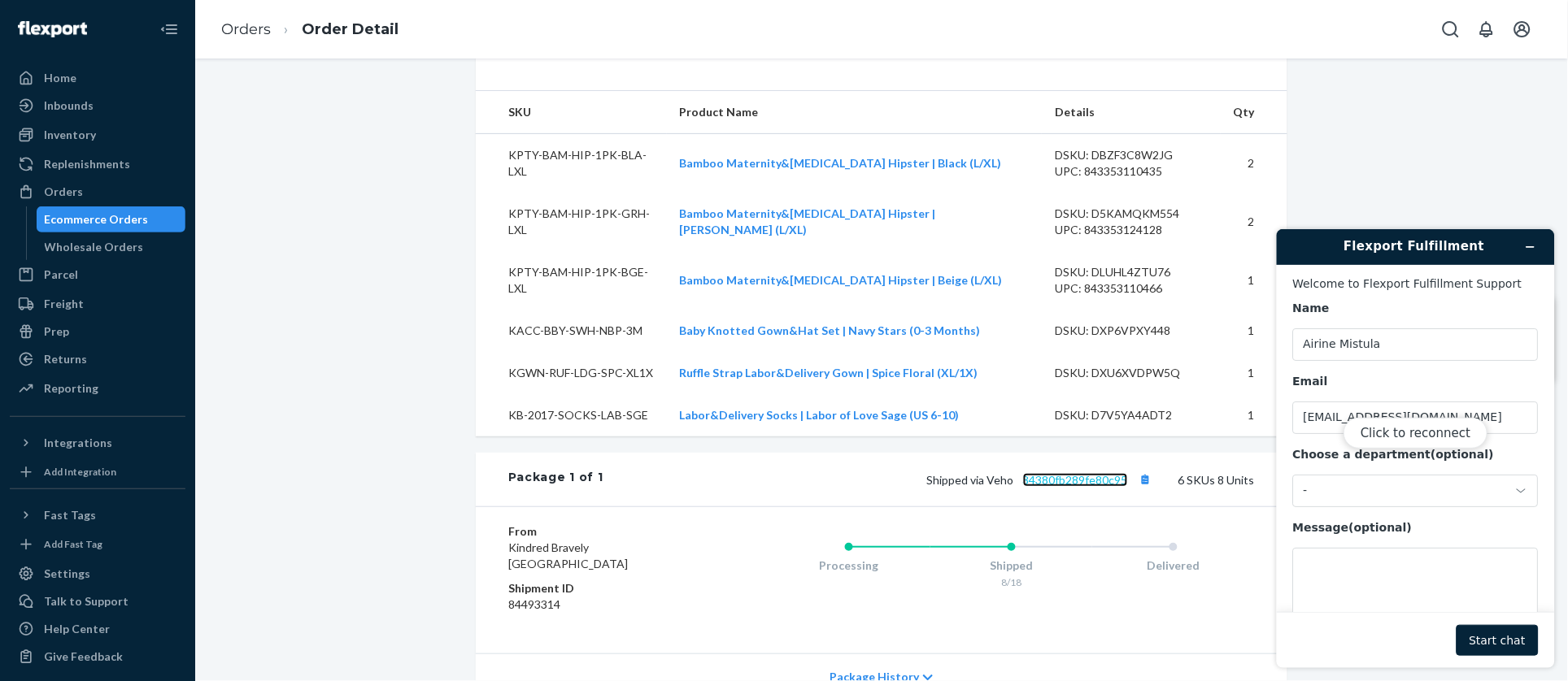
click at [1094, 487] on link "34380fb289fe80c95" at bounding box center [1075, 481] width 105 height 14
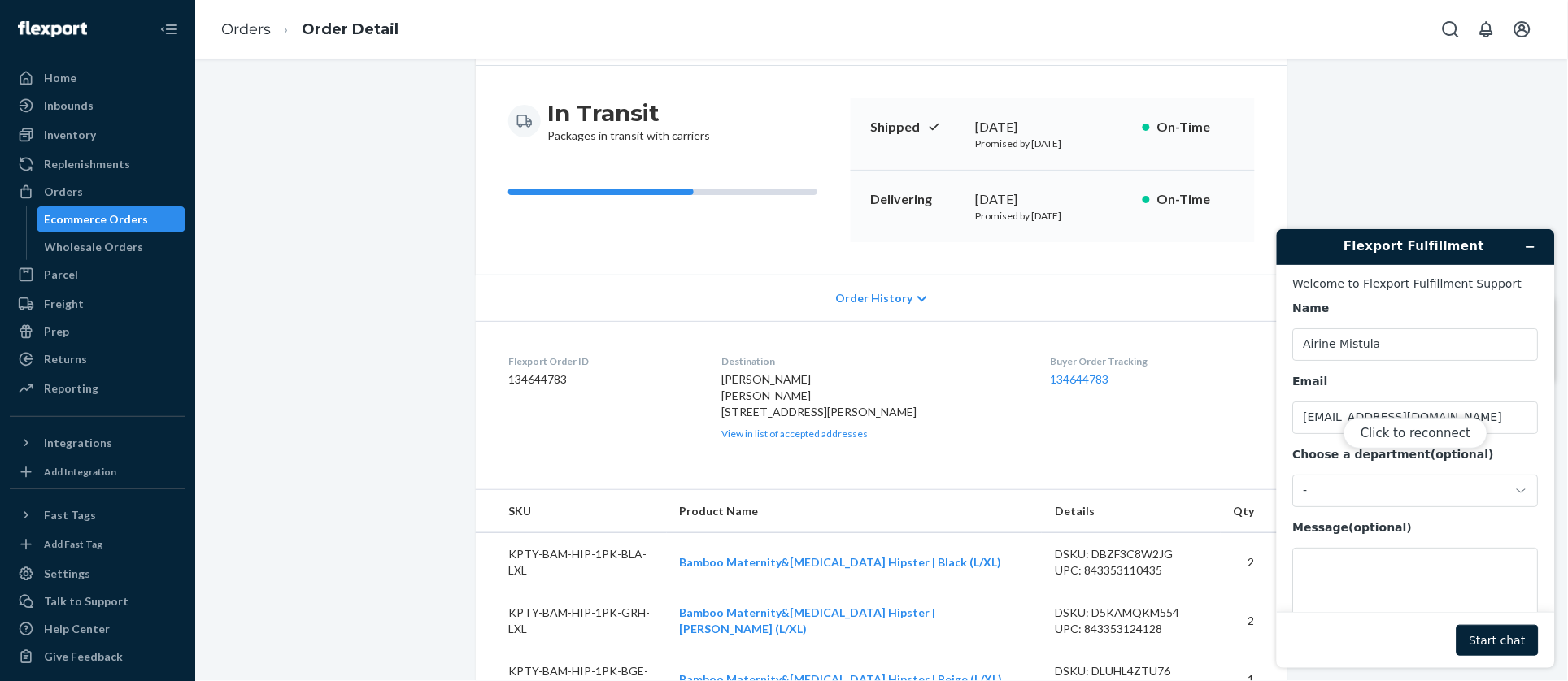
scroll to position [0, 0]
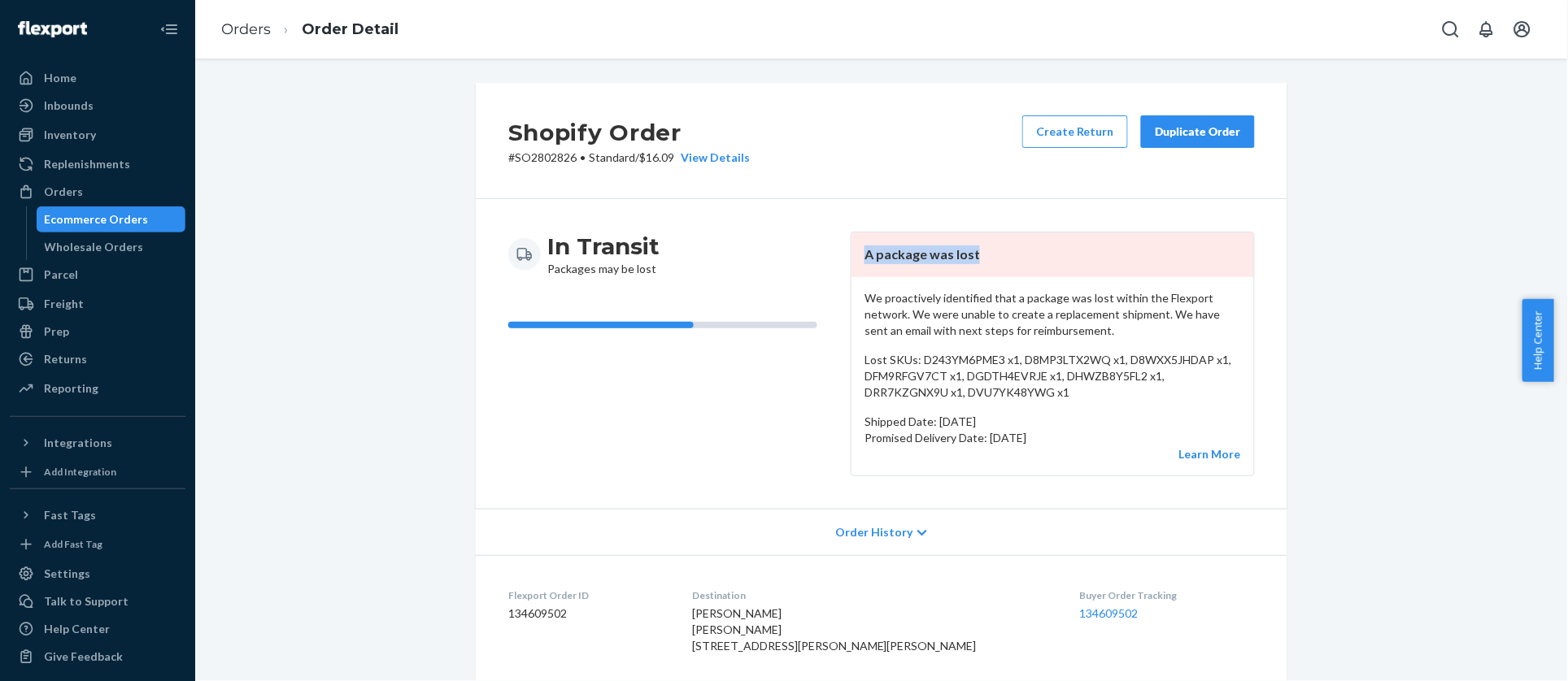
drag, startPoint x: 859, startPoint y: 256, endPoint x: 974, endPoint y: 260, distance: 115.1
click at [974, 260] on header "A package was lost" at bounding box center [1053, 254] width 403 height 44
copy header "A package was lost"
click at [534, 161] on p "# SO2802826 • Standard / $16.09 View Details" at bounding box center [629, 158] width 241 height 16
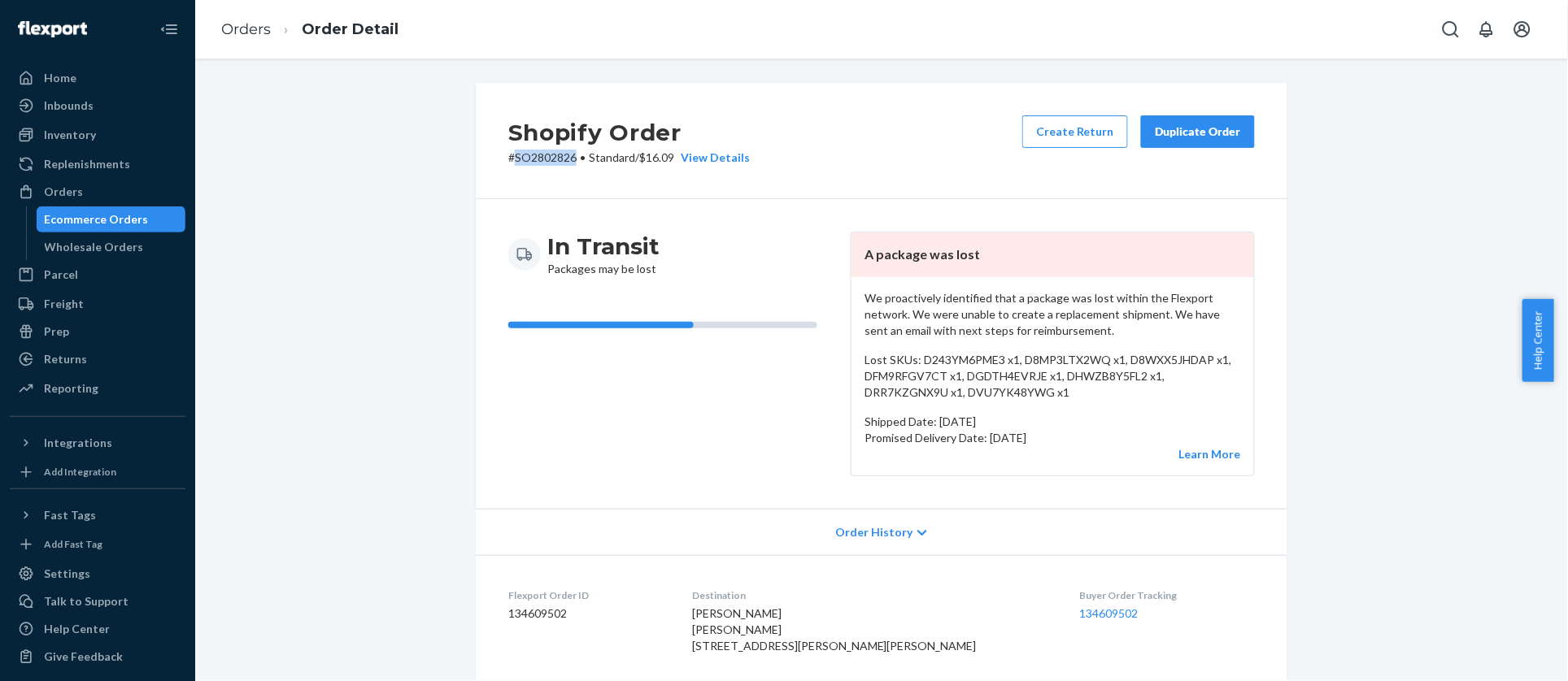
copy p "SO2802826"
